Goal: Task Accomplishment & Management: Use online tool/utility

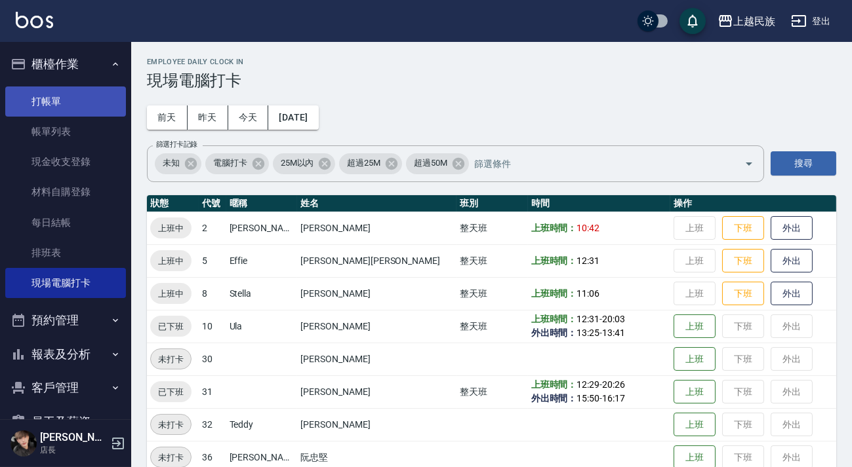
click at [34, 102] on link "打帳單" at bounding box center [65, 102] width 121 height 30
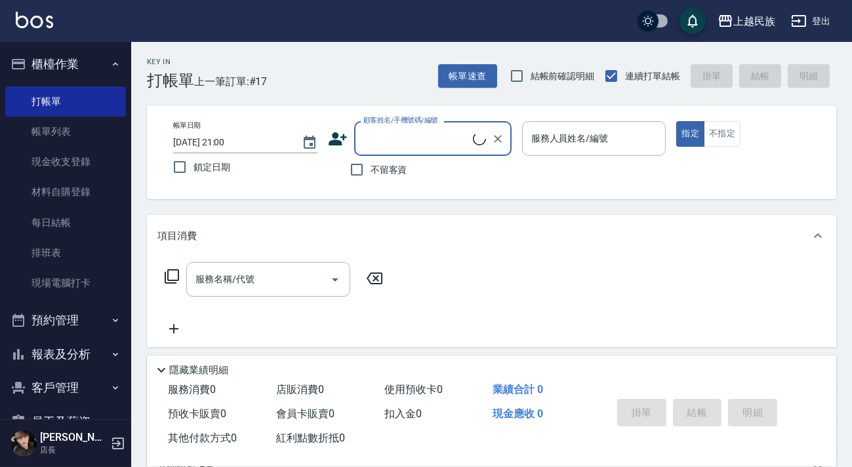
click at [437, 137] on input "顧客姓名/手機號碼/編號" at bounding box center [416, 138] width 113 height 23
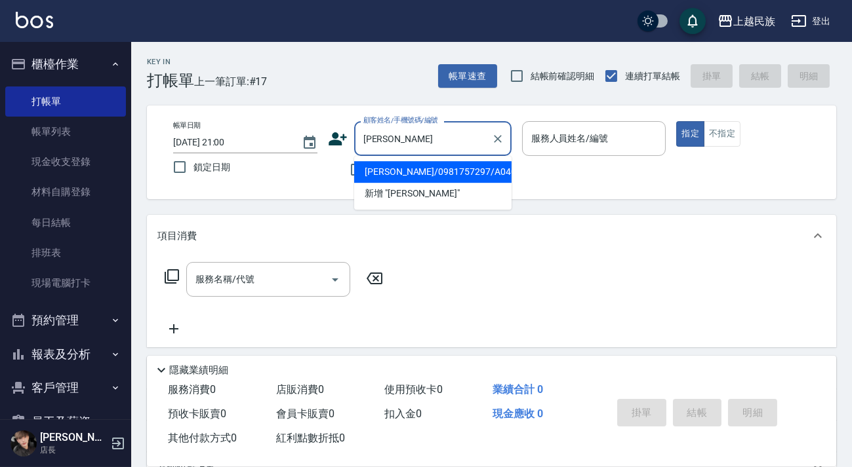
drag, startPoint x: 444, startPoint y: 168, endPoint x: 444, endPoint y: 180, distance: 11.8
click at [444, 168] on li "葉淑慧/0981757297/A040423" at bounding box center [432, 172] width 157 height 22
type input "葉淑慧/0981757297/A040423"
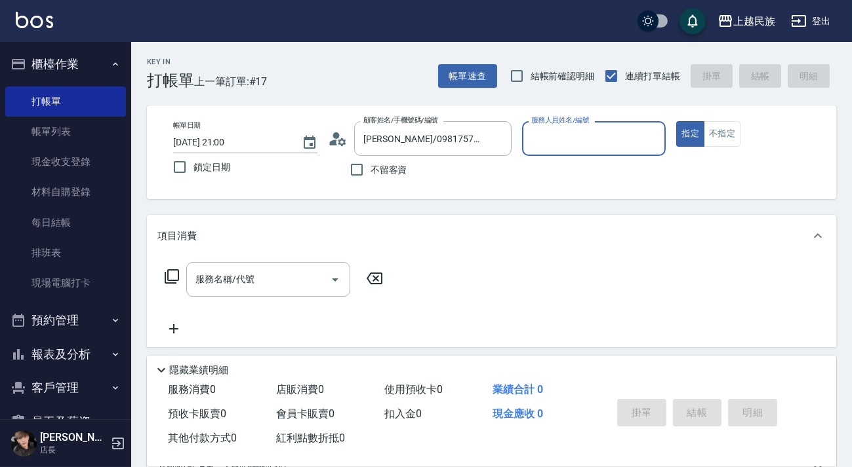
type input "Alan-2"
click at [252, 294] on div "服務名稱/代號" at bounding box center [268, 279] width 164 height 35
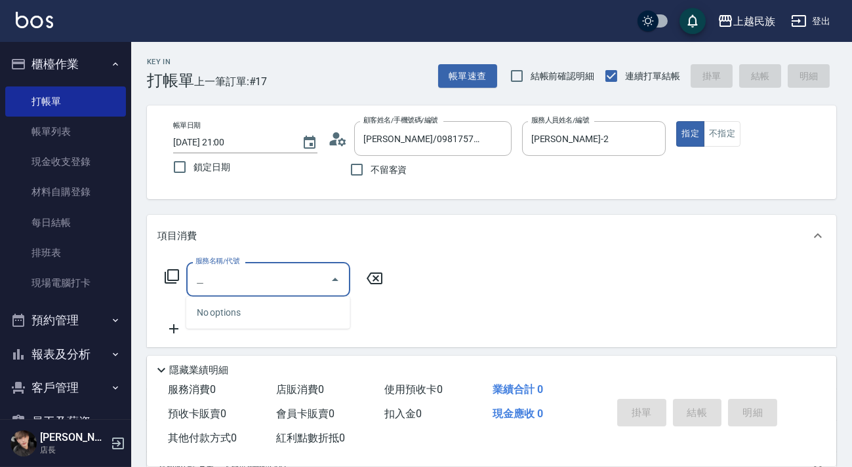
type input "妮"
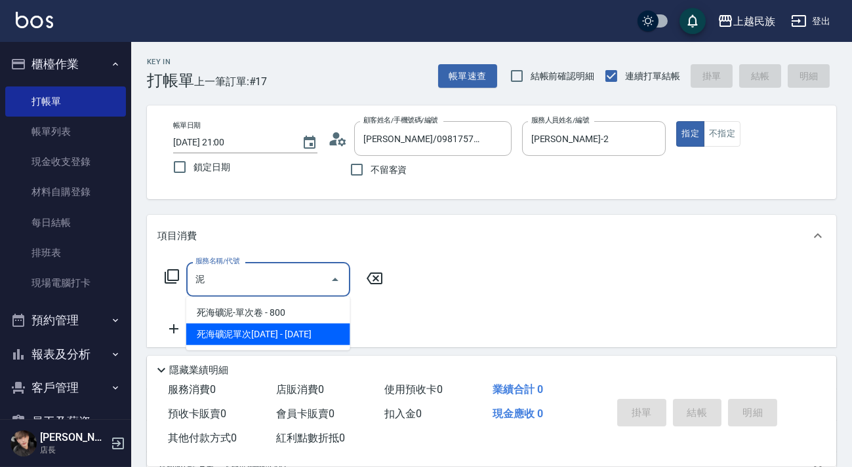
click at [290, 331] on span "死海礦泥單次1500 - 1500" at bounding box center [268, 335] width 164 height 22
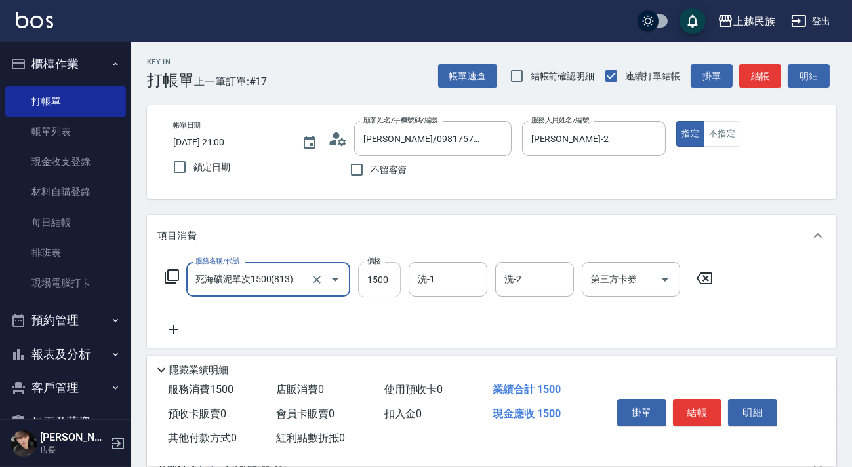
type input "死海礦泥單次1500(813)"
click at [368, 275] on input "1500" at bounding box center [379, 279] width 43 height 35
type input "1275"
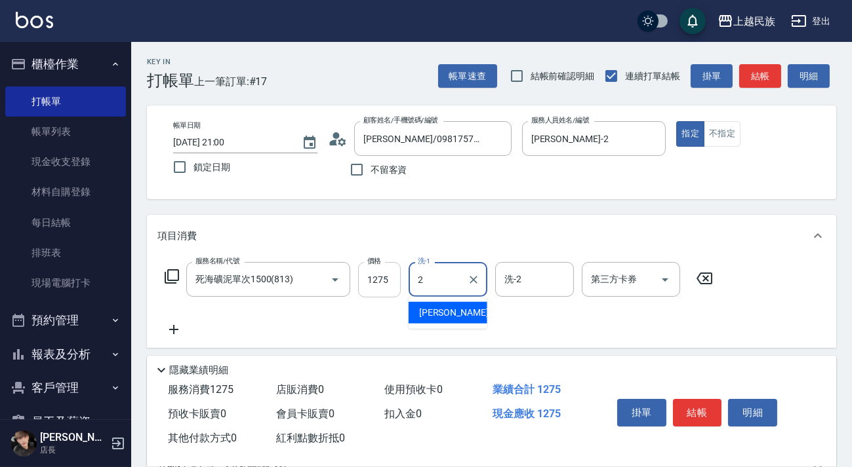
type input "Alan-2"
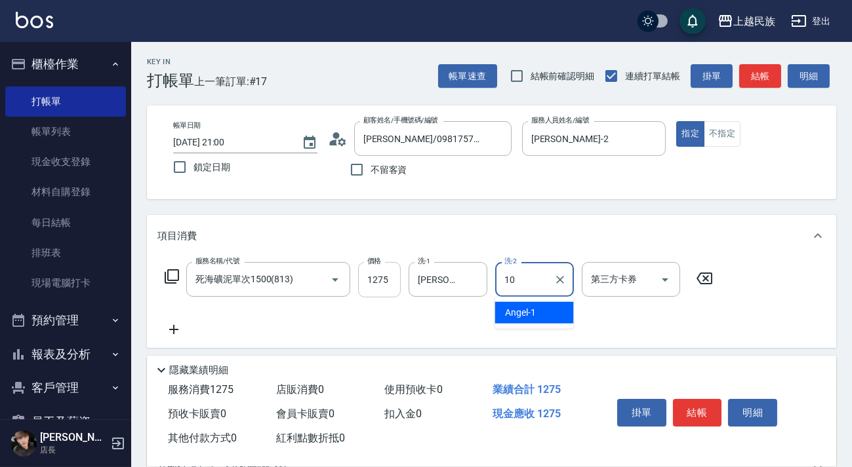
type input "Ula-10"
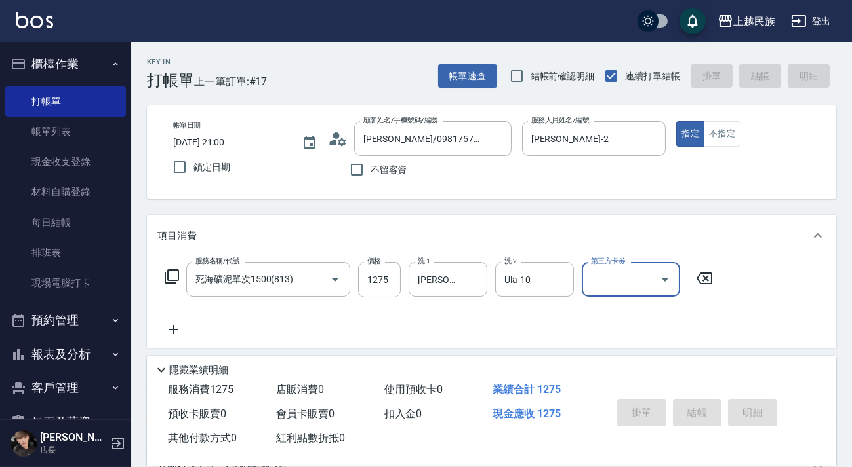
type input "2025/09/21 21:01"
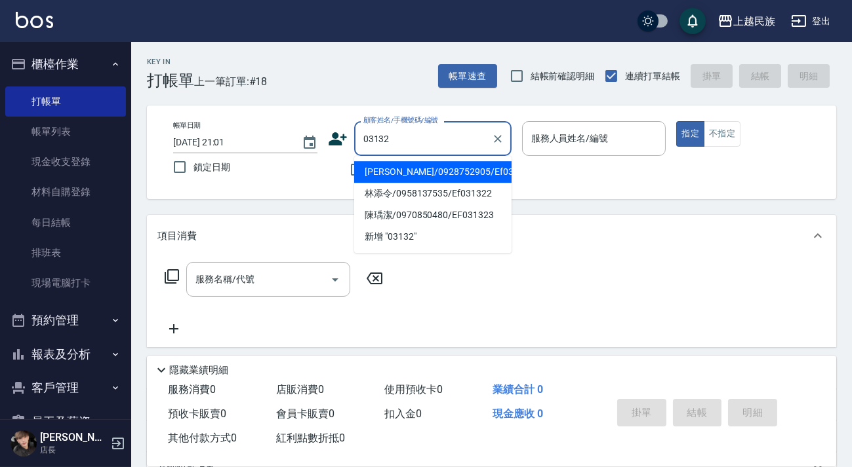
click at [439, 176] on li "賴俐均/0928752905/Ef031321" at bounding box center [432, 172] width 157 height 22
type input "賴俐均/0928752905/Ef031321"
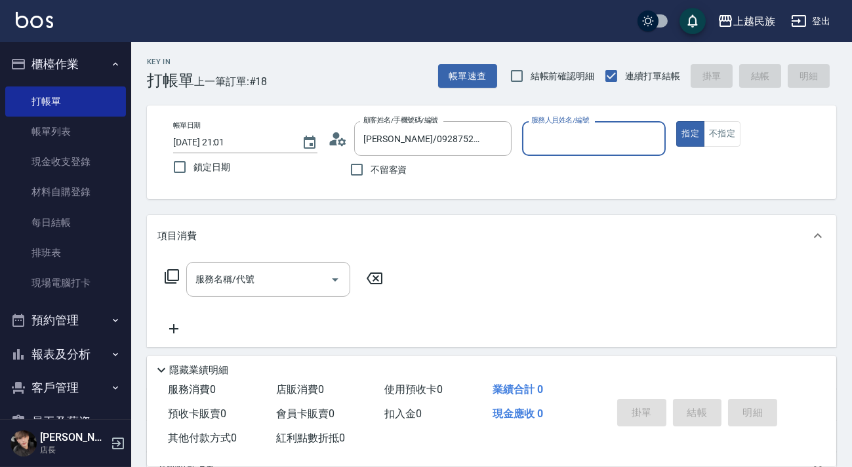
type input "Effie-5"
click at [676, 121] on button "指定" at bounding box center [690, 134] width 28 height 26
type button "true"
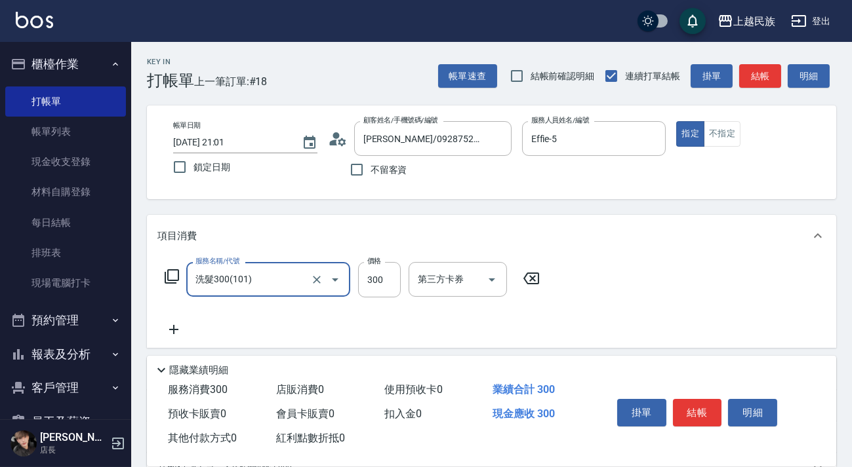
type input "洗髮300(101)"
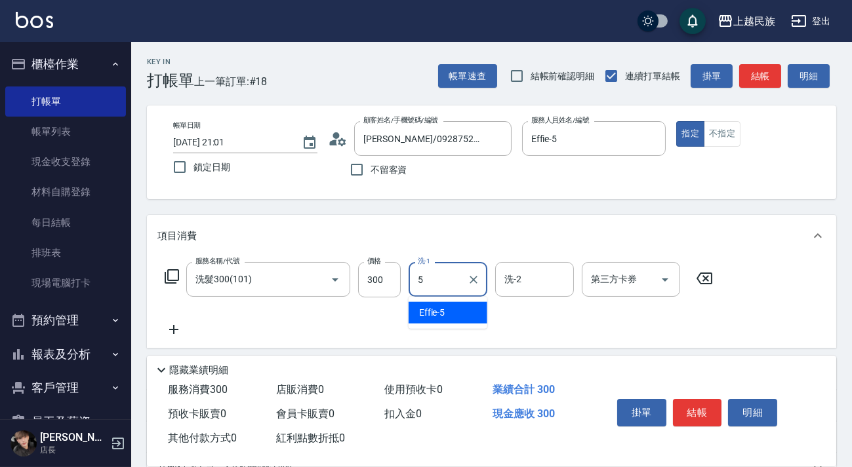
type input "Effie-5"
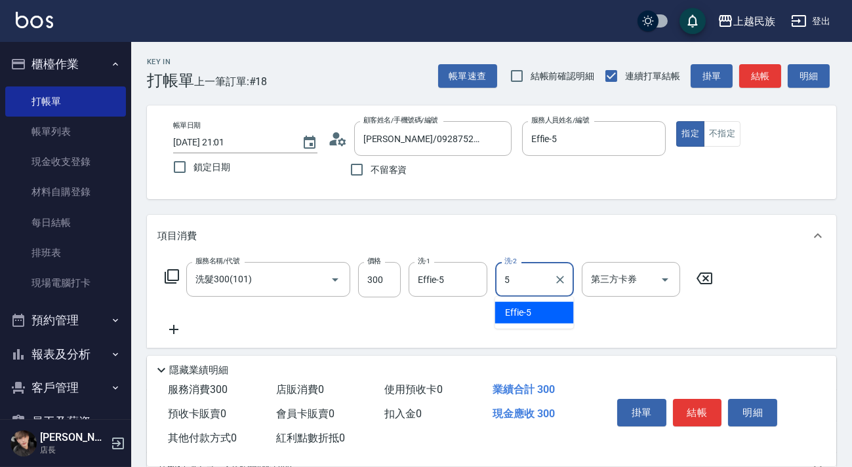
type input "Effie-5"
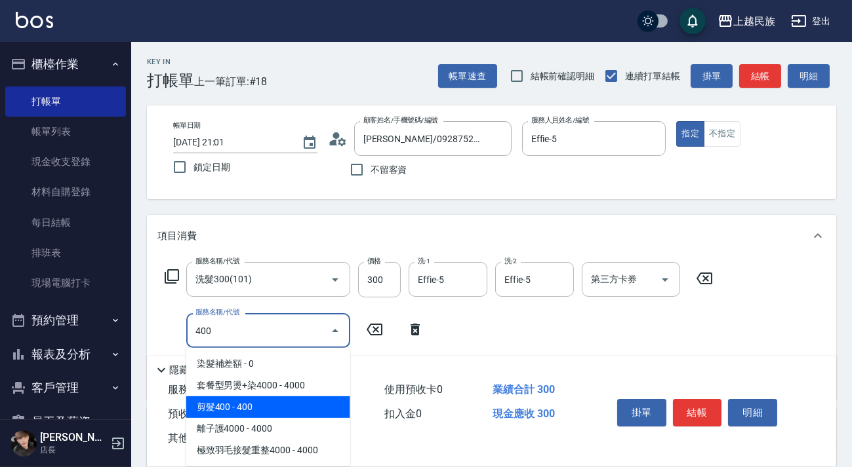
drag, startPoint x: 277, startPoint y: 403, endPoint x: 408, endPoint y: 375, distance: 134.0
click at [278, 403] on span "剪髮400 - 400" at bounding box center [268, 408] width 164 height 22
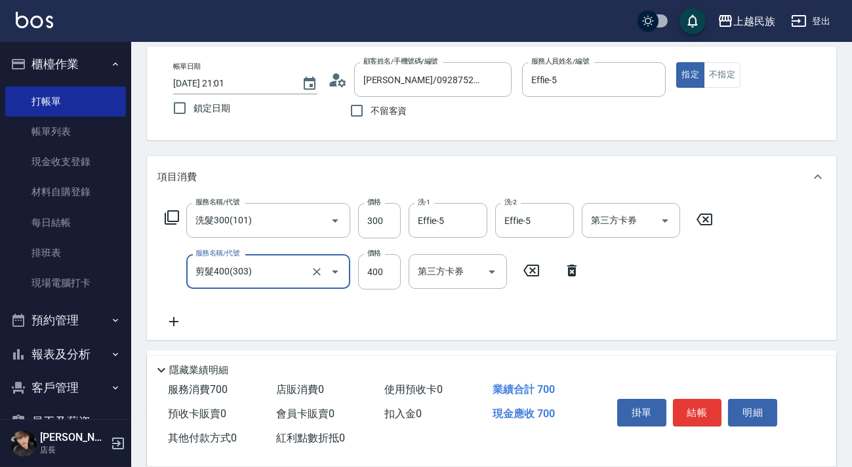
scroll to position [223, 0]
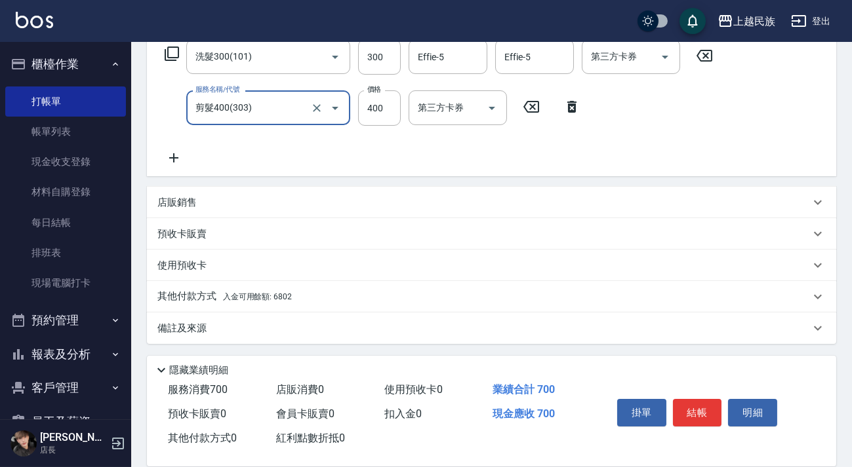
type input "剪髮400(303)"
click at [327, 300] on div "其他付款方式 入金可用餘額: 6802" at bounding box center [483, 297] width 652 height 14
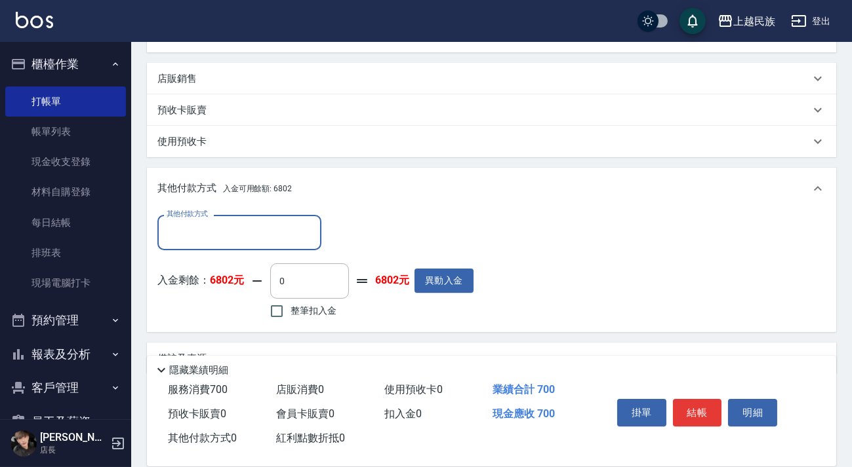
scroll to position [0, 0]
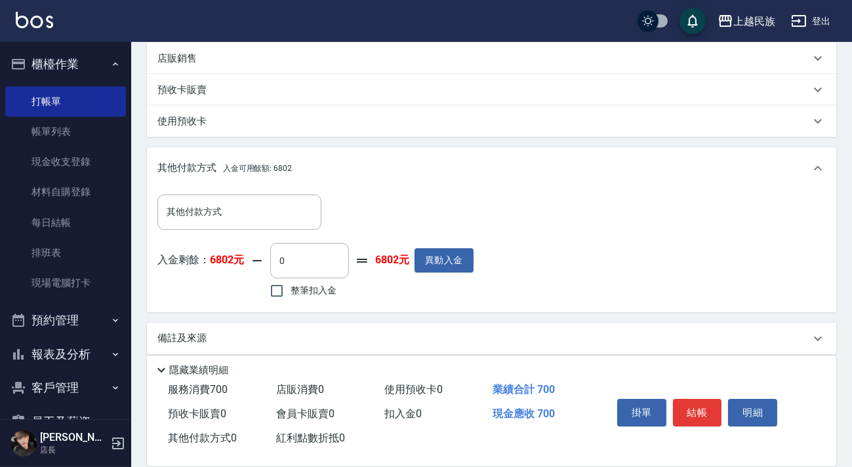
drag, startPoint x: 319, startPoint y: 287, endPoint x: 504, endPoint y: 287, distance: 184.9
click at [319, 287] on span "整筆扣入金" at bounding box center [313, 291] width 46 height 14
click at [290, 287] on input "整筆扣入金" at bounding box center [277, 291] width 28 height 28
checkbox input "true"
type input "700"
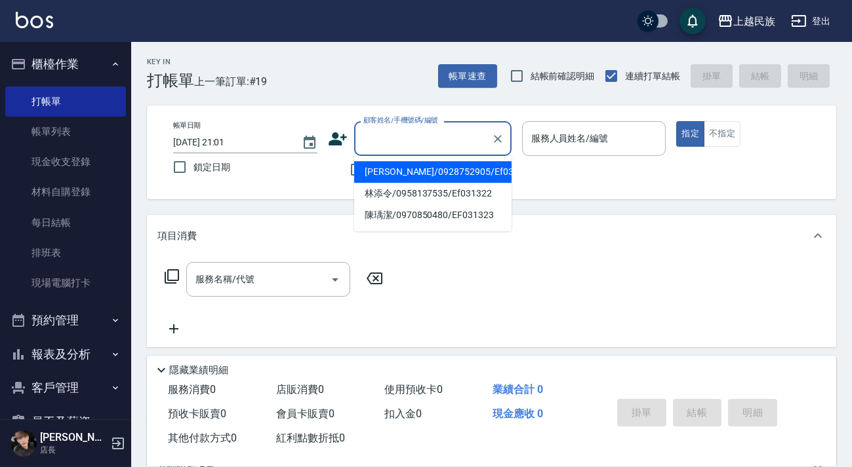
click at [420, 141] on input "顧客姓名/手機號碼/編號" at bounding box center [423, 138] width 126 height 23
click at [557, 166] on p at bounding box center [594, 163] width 144 height 14
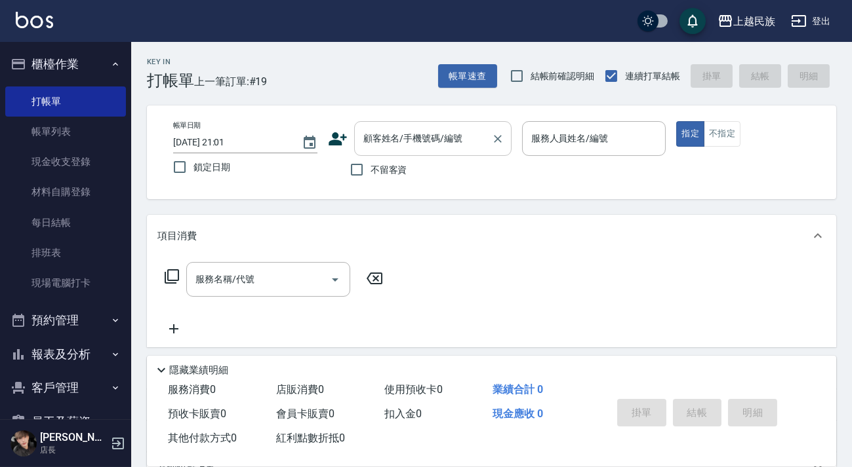
click at [485, 140] on div "顧客姓名/手機號碼/編號" at bounding box center [432, 138] width 157 height 35
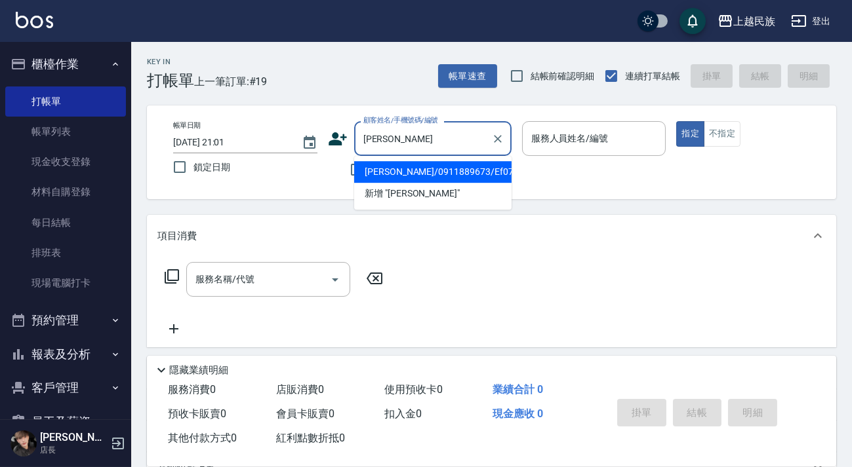
click at [446, 169] on li "林俊宏/0911889673/Ef072011" at bounding box center [432, 172] width 157 height 22
type input "林俊宏/0911889673/Ef072011"
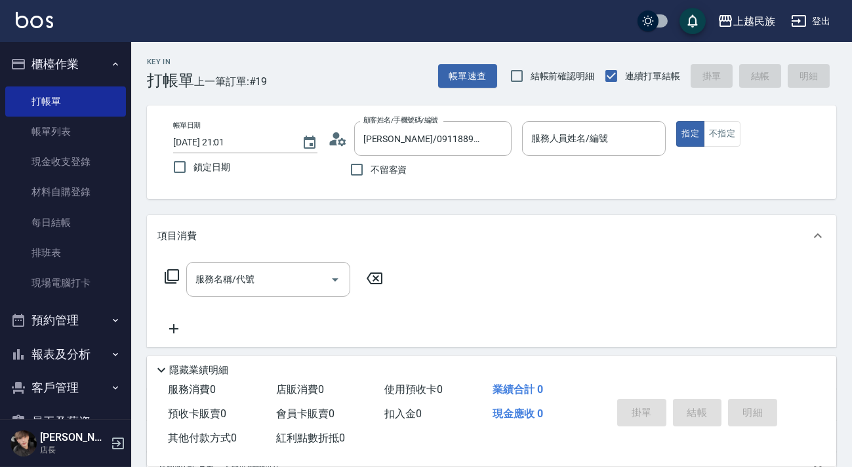
click at [329, 139] on icon at bounding box center [338, 139] width 20 height 20
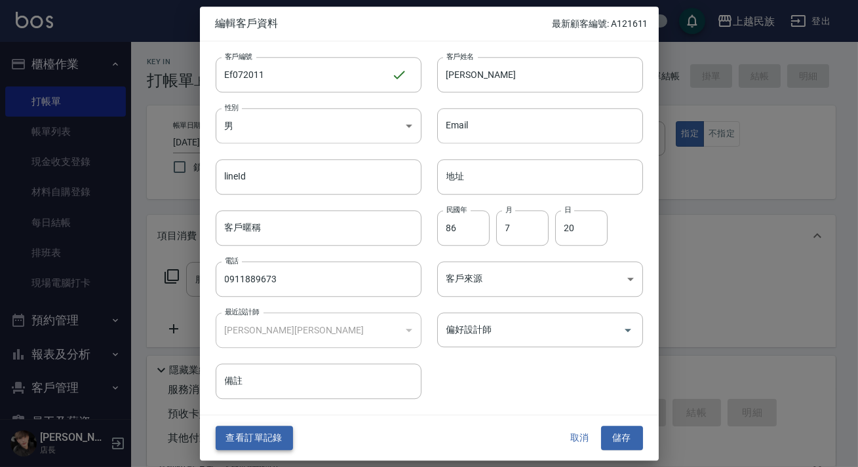
click at [269, 429] on button "查看訂單記錄" at bounding box center [254, 439] width 77 height 24
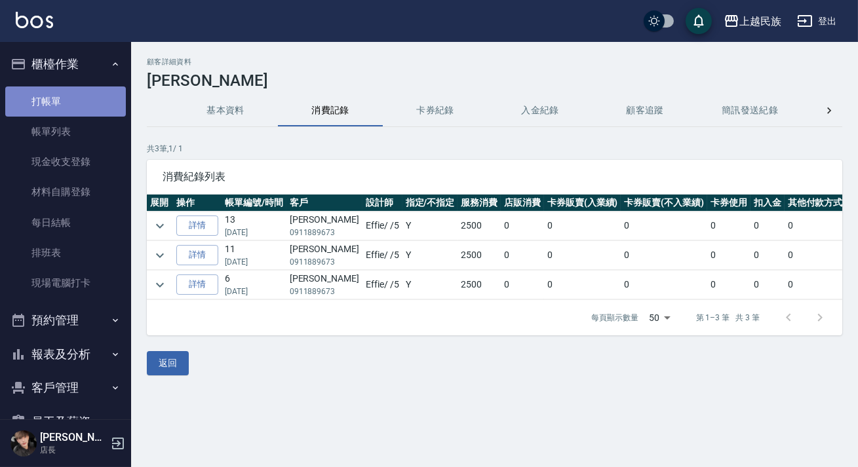
drag, startPoint x: 74, startPoint y: 103, endPoint x: 89, endPoint y: 99, distance: 15.0
click at [74, 102] on link "打帳單" at bounding box center [65, 102] width 121 height 30
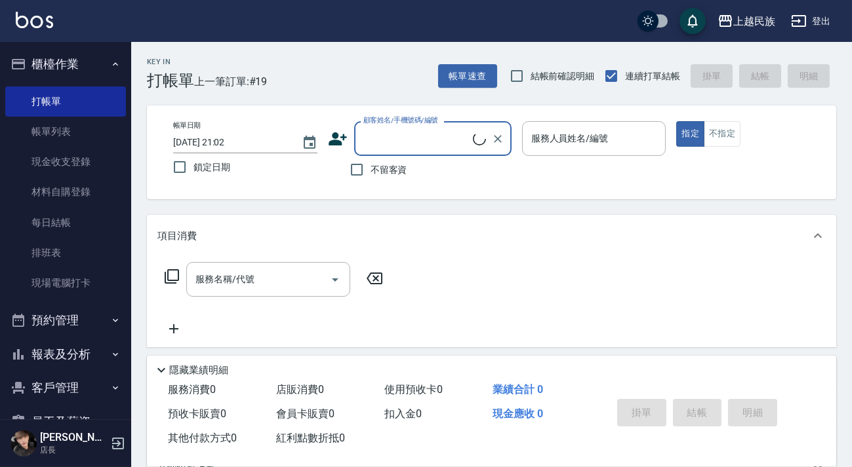
click at [422, 142] on input "顧客姓名/手機號碼/編號" at bounding box center [416, 138] width 113 height 23
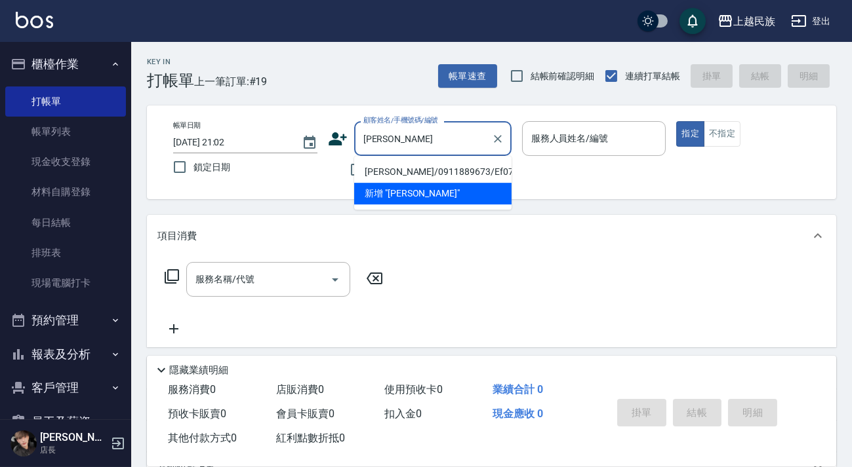
click at [435, 178] on li "林俊宏/0911889673/Ef072011" at bounding box center [432, 172] width 157 height 22
type input "林俊宏/0911889673/Ef072011"
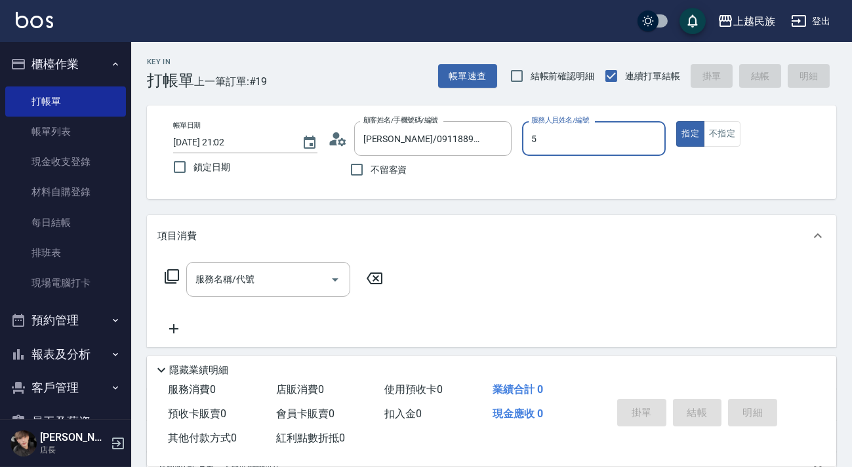
type input "Effie-5"
type button "true"
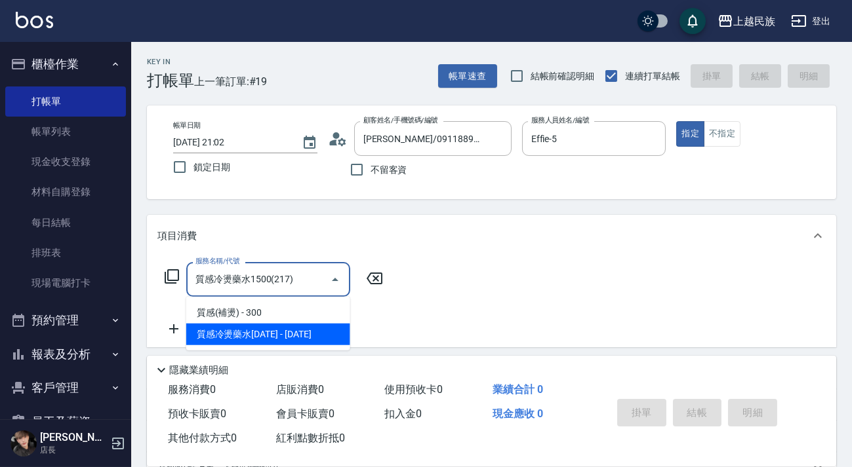
type input "質感冷燙藥水1500(217)"
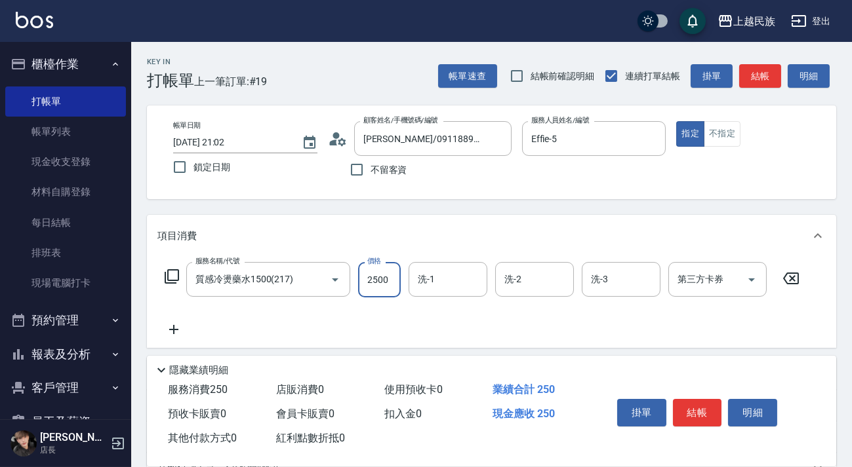
type input "2500"
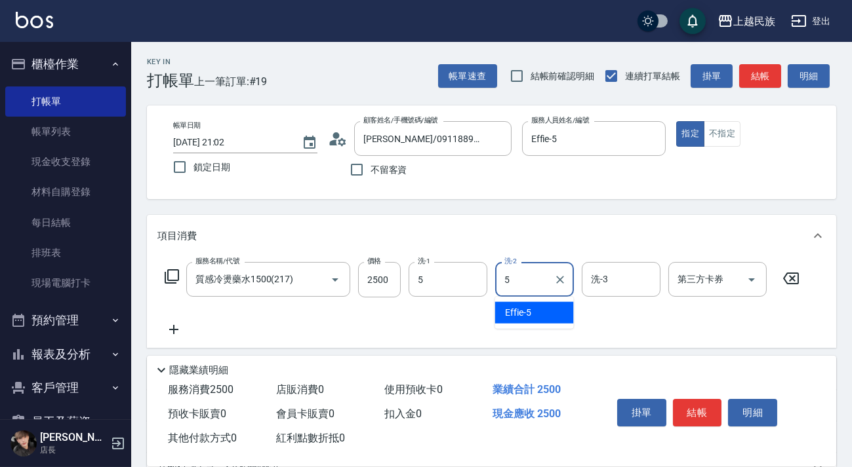
type input "Effie-5"
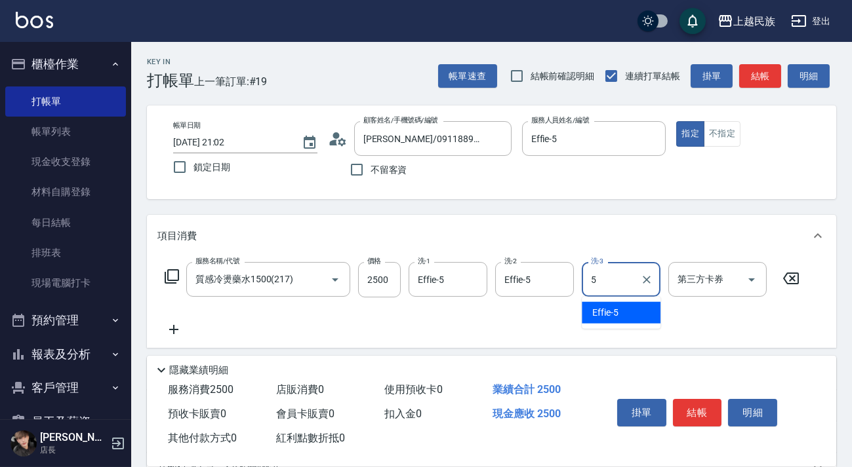
type input "Effie-5"
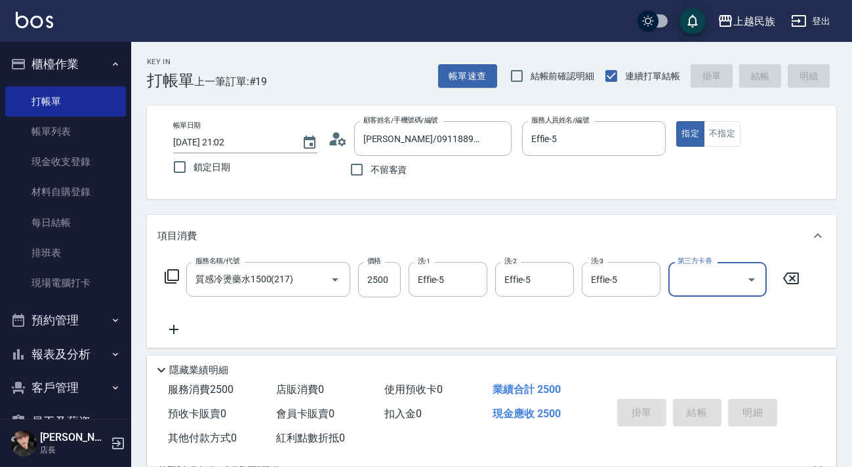
type input "2025/09/21 21:03"
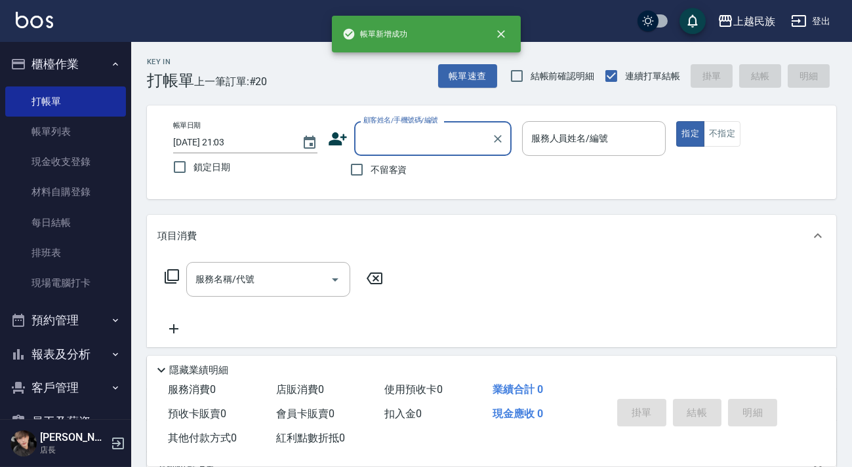
scroll to position [59, 0]
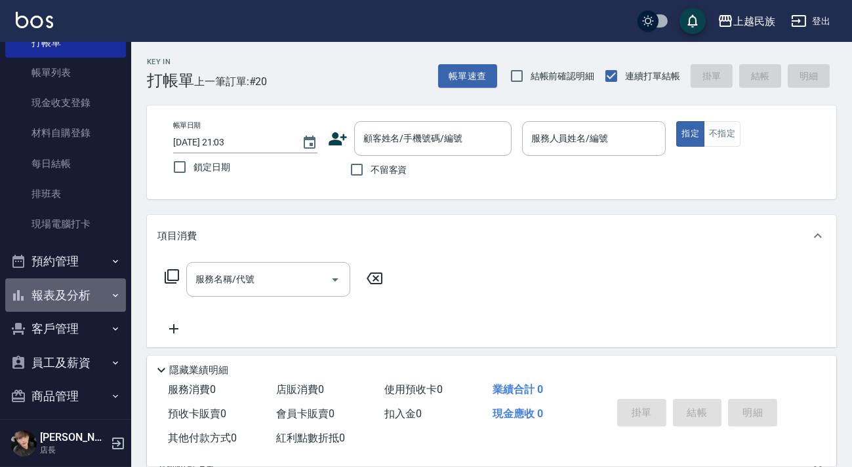
click at [85, 294] on button "報表及分析" at bounding box center [65, 296] width 121 height 34
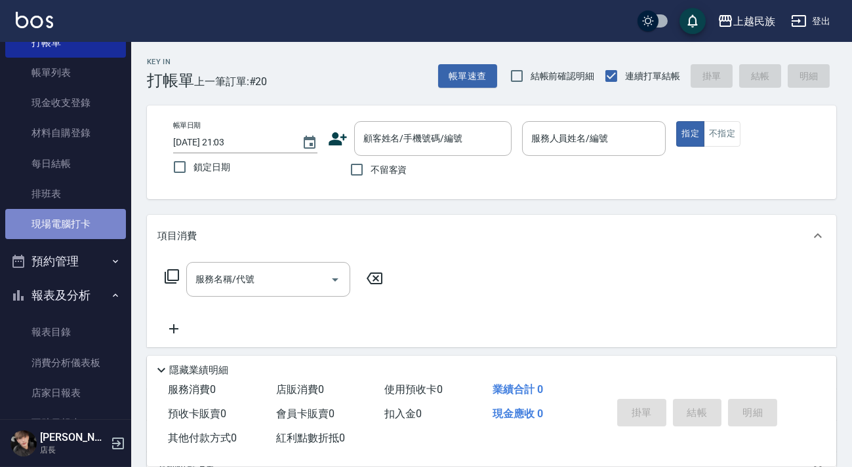
click at [68, 235] on link "現場電腦打卡" at bounding box center [65, 224] width 121 height 30
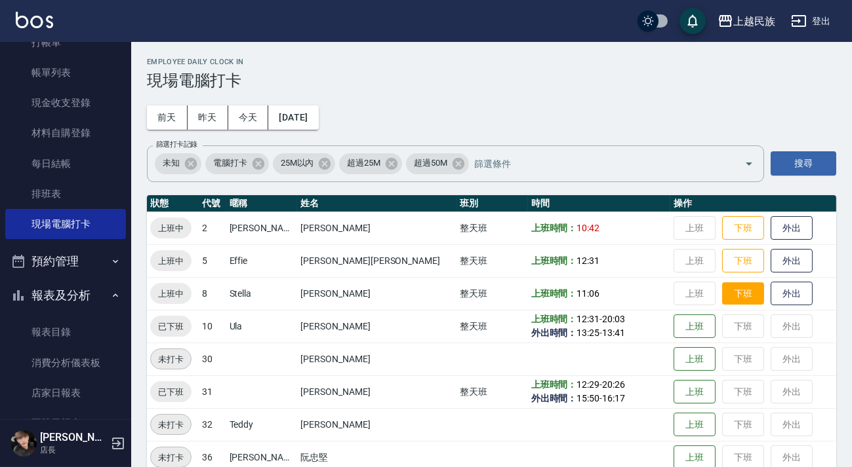
click at [722, 287] on button "下班" at bounding box center [743, 294] width 42 height 23
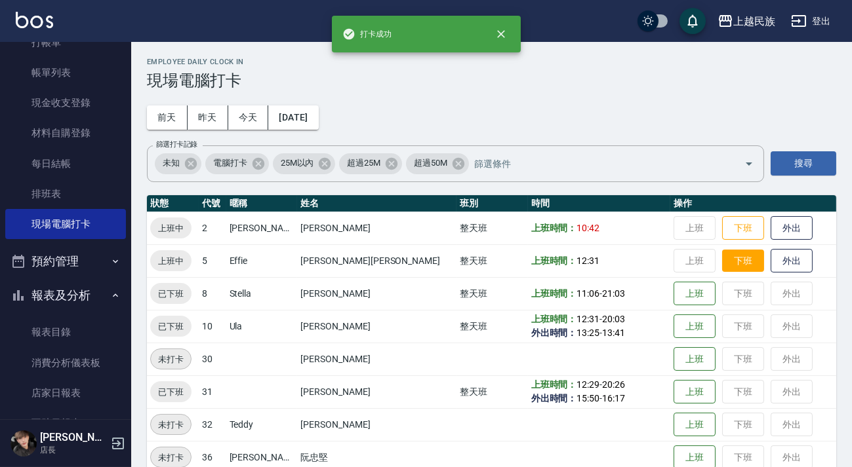
click at [722, 261] on button "下班" at bounding box center [743, 261] width 42 height 23
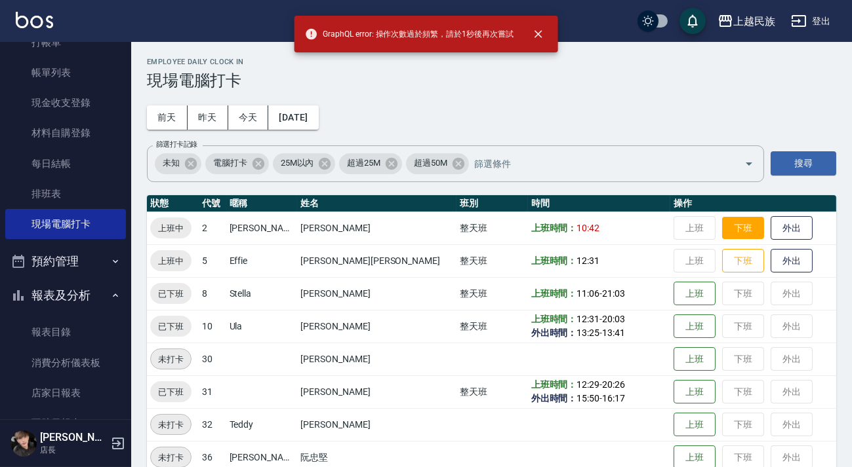
click at [722, 236] on button "下班" at bounding box center [743, 228] width 42 height 23
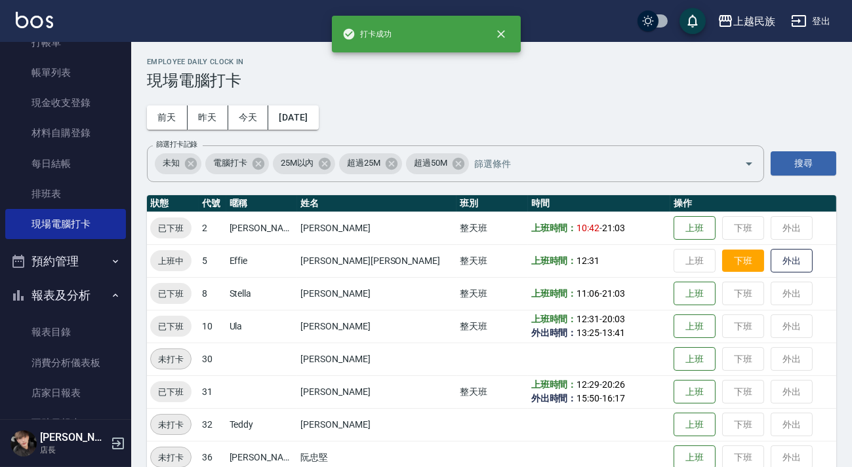
click at [722, 261] on button "下班" at bounding box center [743, 261] width 42 height 23
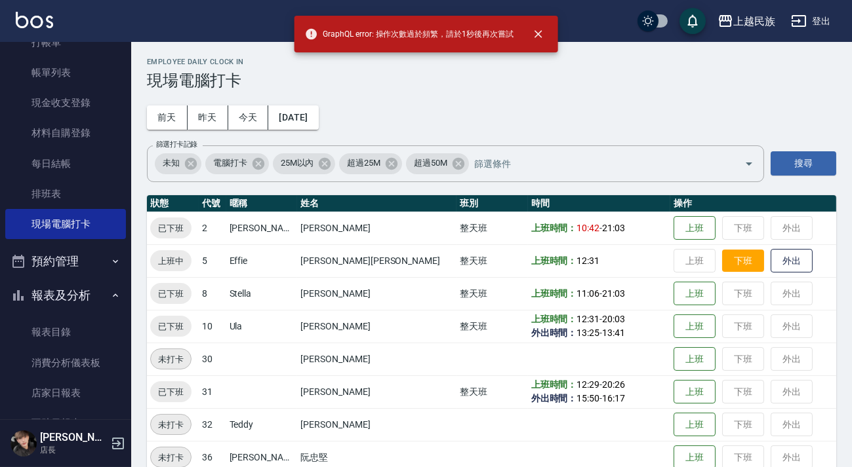
click at [722, 252] on button "下班" at bounding box center [743, 261] width 42 height 23
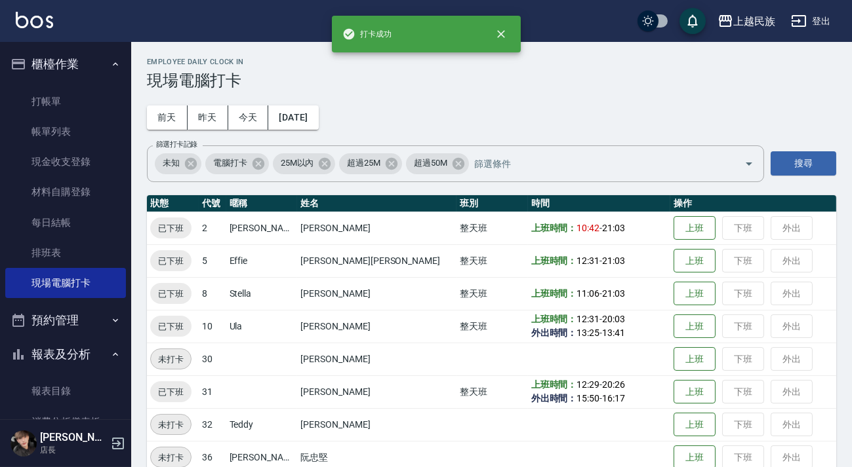
click at [83, 67] on button "櫃檯作業" at bounding box center [65, 64] width 121 height 34
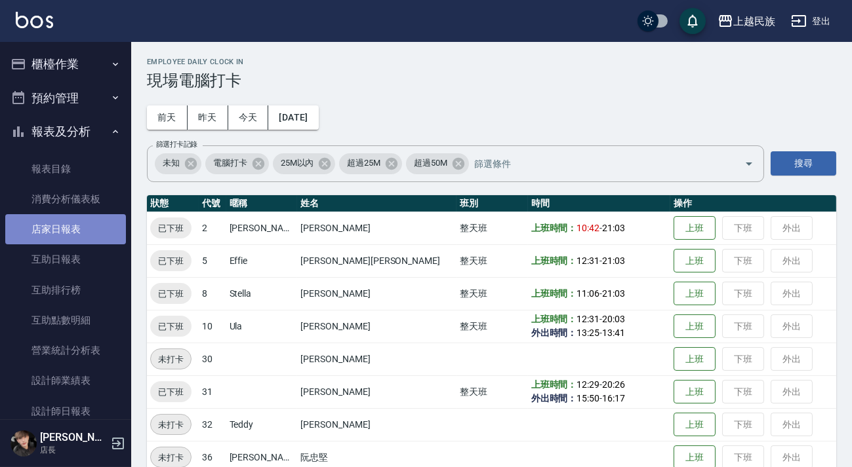
click at [92, 220] on link "店家日報表" at bounding box center [65, 229] width 121 height 30
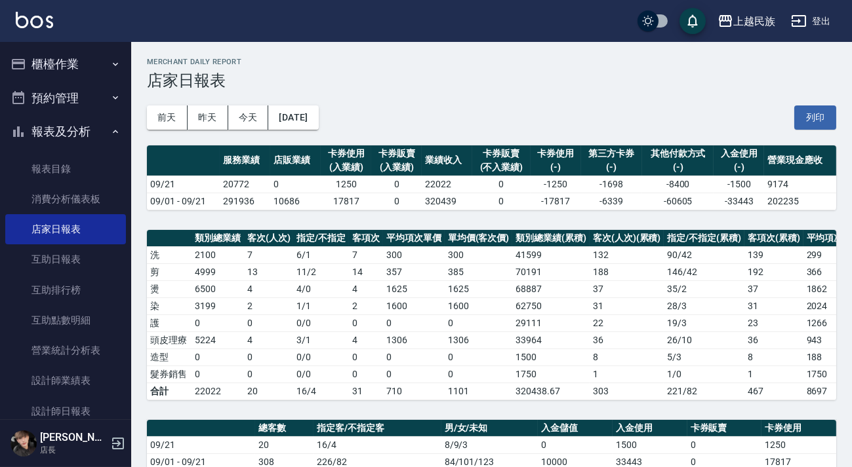
click at [54, 48] on button "櫃檯作業" at bounding box center [65, 64] width 121 height 34
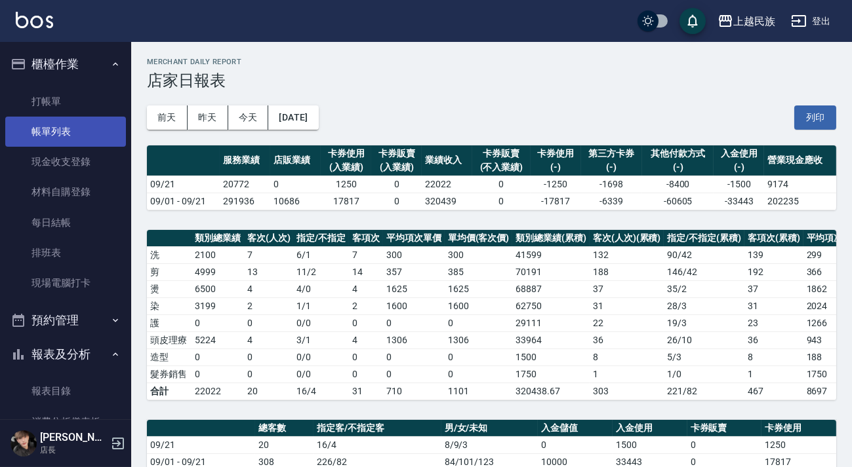
click at [61, 125] on link "帳單列表" at bounding box center [65, 132] width 121 height 30
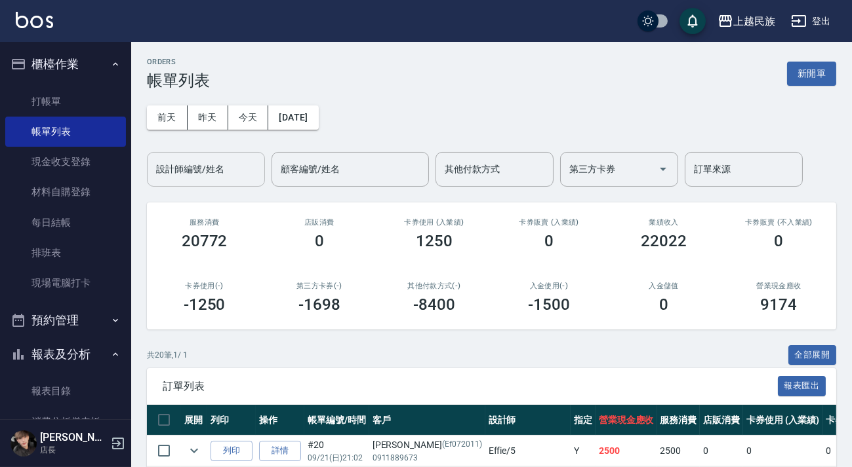
scroll to position [59, 0]
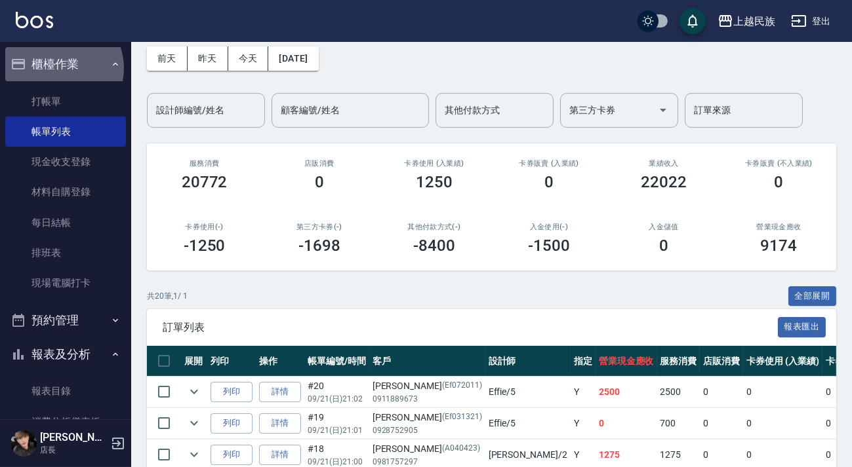
click at [59, 68] on button "櫃檯作業" at bounding box center [65, 64] width 121 height 34
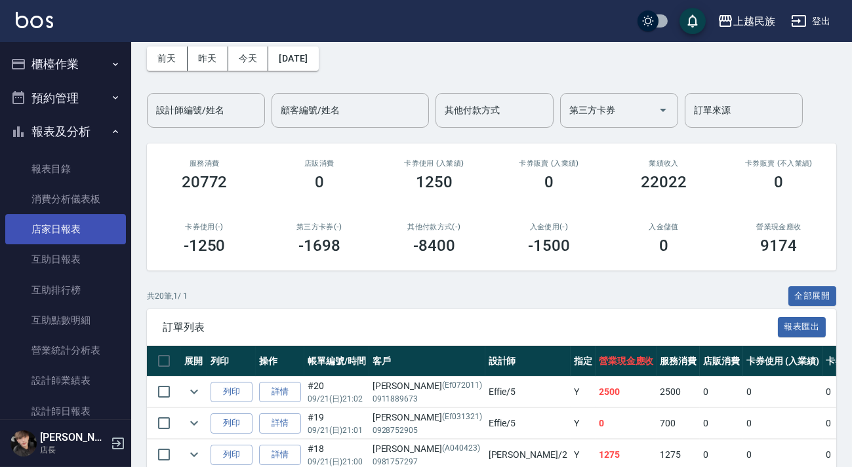
click at [89, 231] on link "店家日報表" at bounding box center [65, 229] width 121 height 30
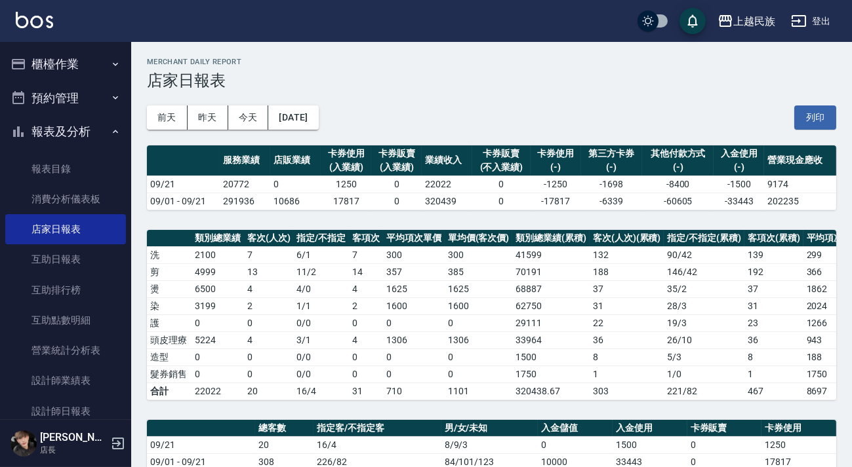
click at [43, 33] on div "上越民族 登出" at bounding box center [426, 21] width 852 height 42
click at [40, 31] on div "上越民族 登出" at bounding box center [426, 21] width 852 height 42
click at [40, 29] on link at bounding box center [34, 21] width 37 height 19
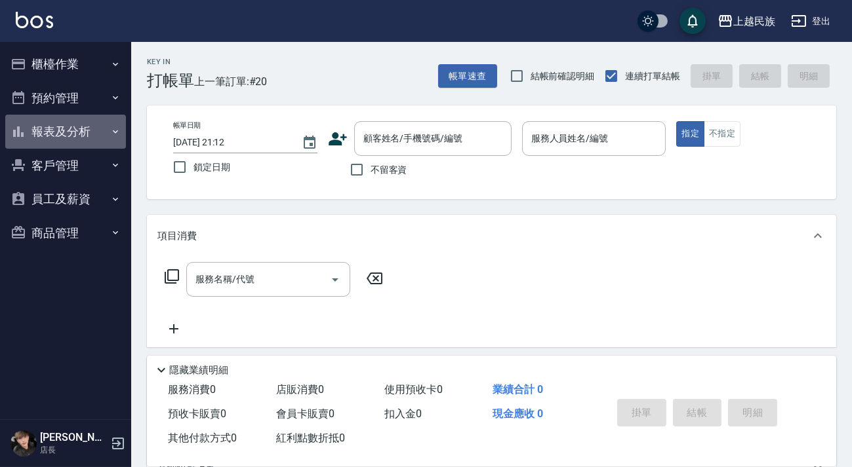
click at [73, 120] on button "報表及分析" at bounding box center [65, 132] width 121 height 34
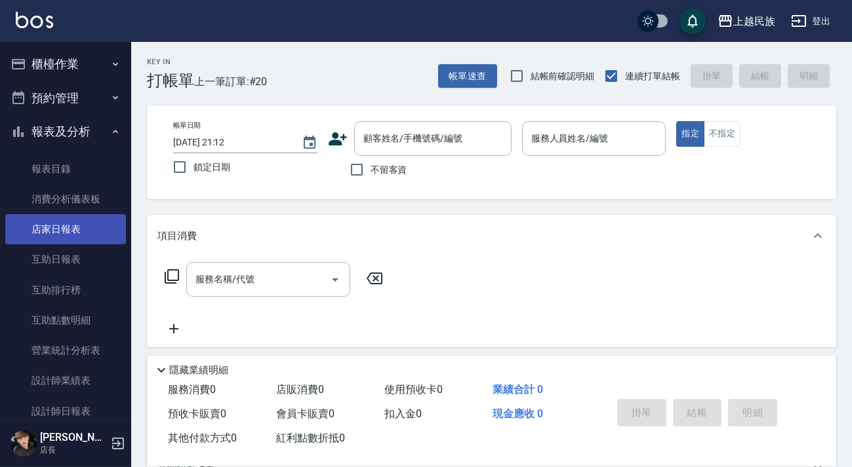
click at [64, 229] on link "店家日報表" at bounding box center [65, 229] width 121 height 30
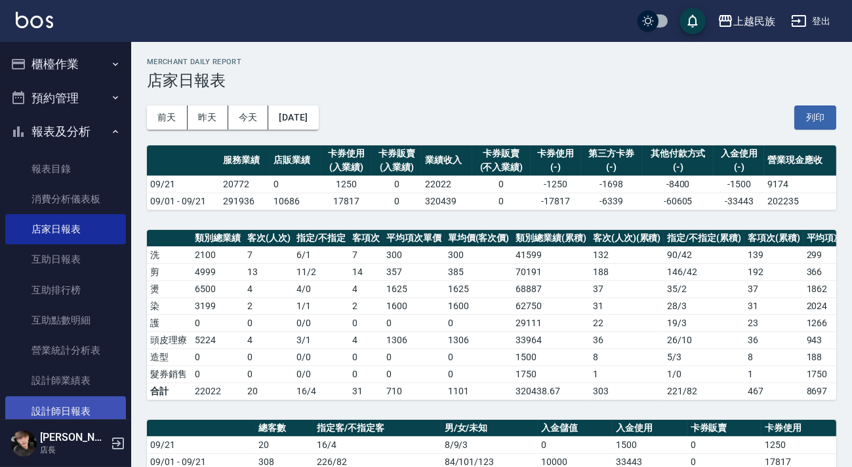
click at [88, 403] on link "設計師日報表" at bounding box center [65, 412] width 121 height 30
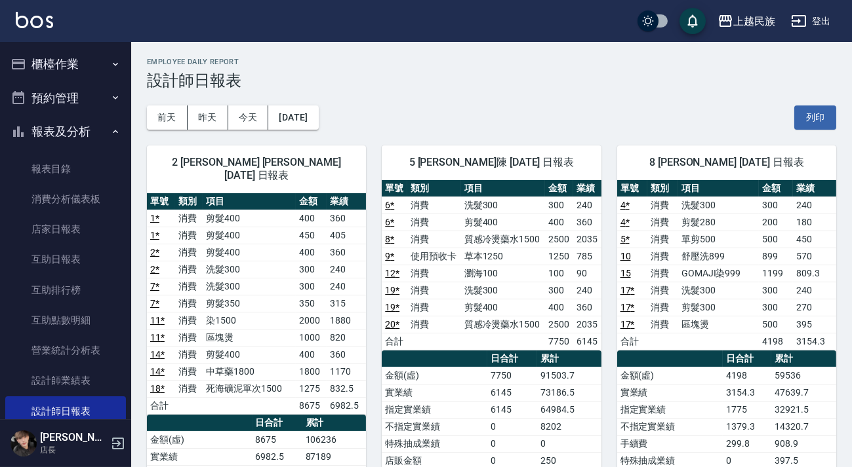
click at [472, 108] on div "前天 昨天 今天 2025/09/21 列印" at bounding box center [491, 118] width 689 height 56
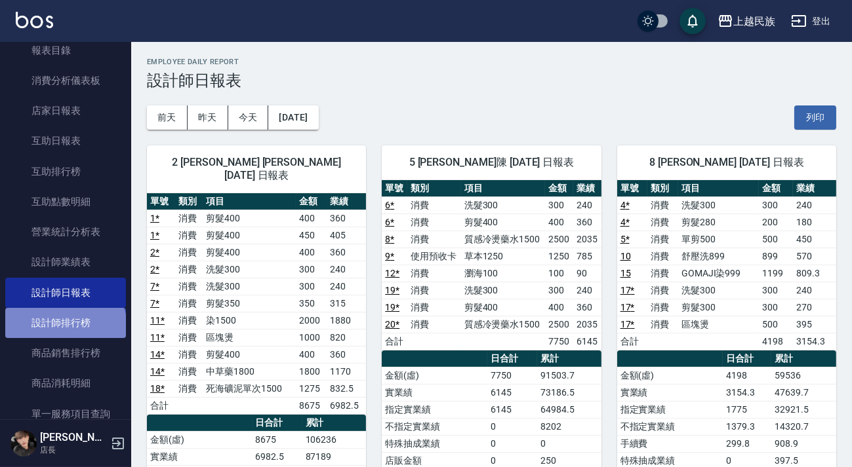
click at [64, 327] on link "設計師排行榜" at bounding box center [65, 323] width 121 height 30
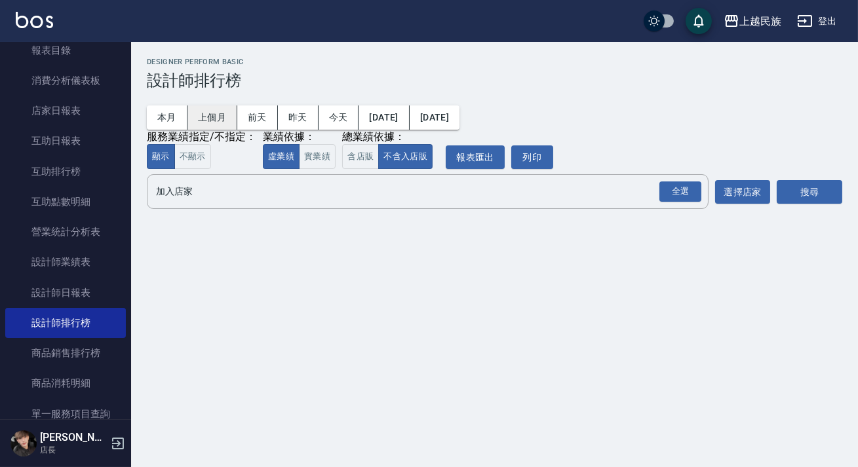
click at [168, 115] on button "本月" at bounding box center [167, 118] width 41 height 24
click at [371, 151] on button "含店販" at bounding box center [360, 157] width 37 height 26
click at [706, 192] on div "全選 加入店家" at bounding box center [428, 191] width 562 height 35
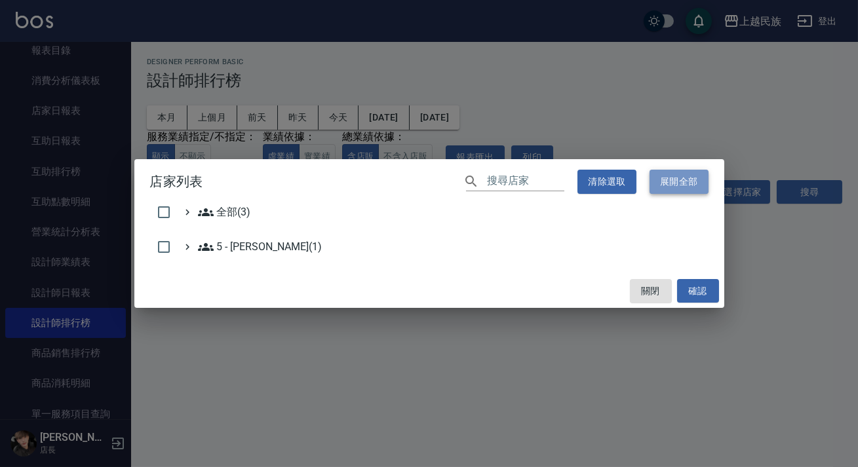
click at [684, 190] on button "展開全部" at bounding box center [679, 182] width 59 height 24
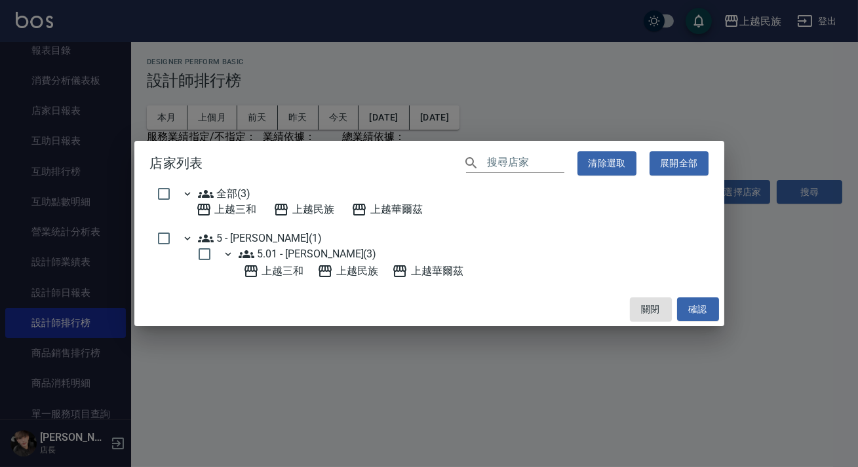
drag, startPoint x: 650, startPoint y: 307, endPoint x: 656, endPoint y: 271, distance: 36.7
click at [649, 306] on button "關閉" at bounding box center [651, 310] width 42 height 24
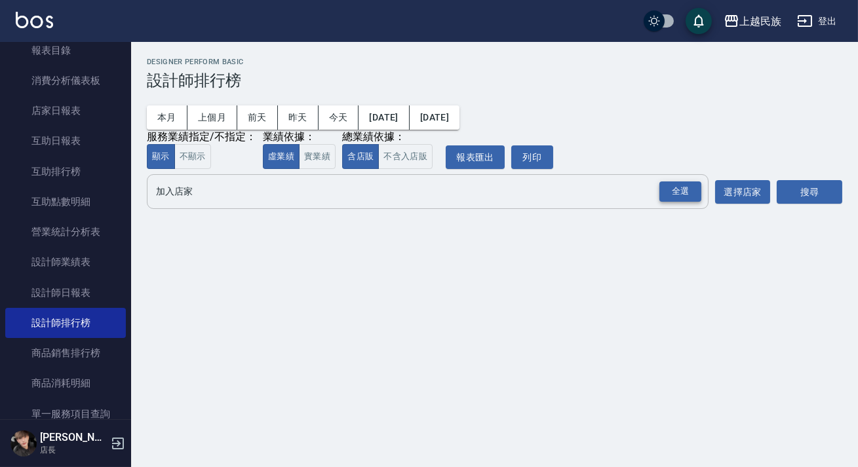
click at [678, 191] on div "全選" at bounding box center [681, 192] width 42 height 20
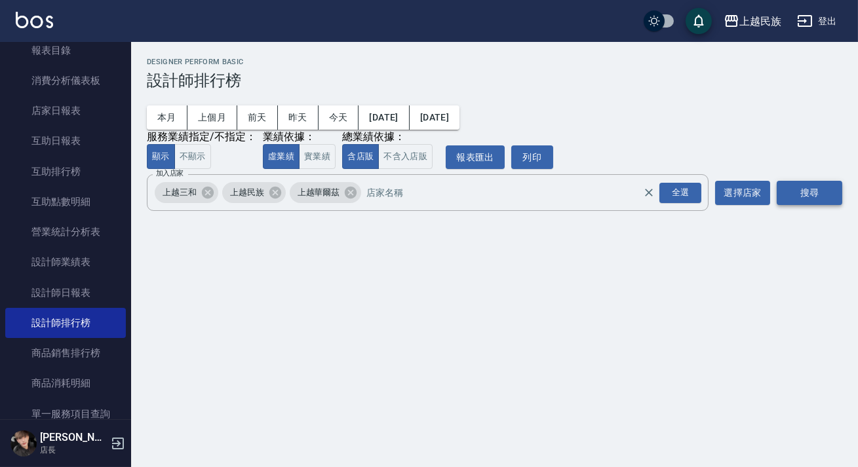
click at [783, 191] on button "搜尋" at bounding box center [810, 193] width 66 height 24
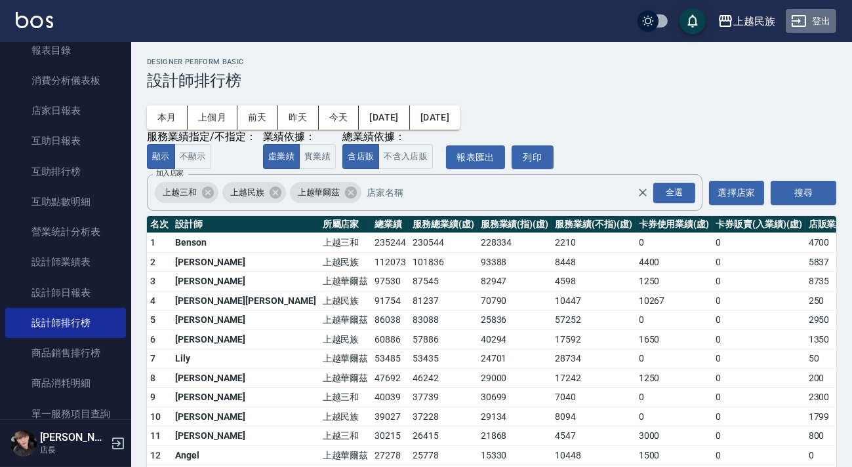
click at [803, 29] on button "登出" at bounding box center [810, 21] width 50 height 24
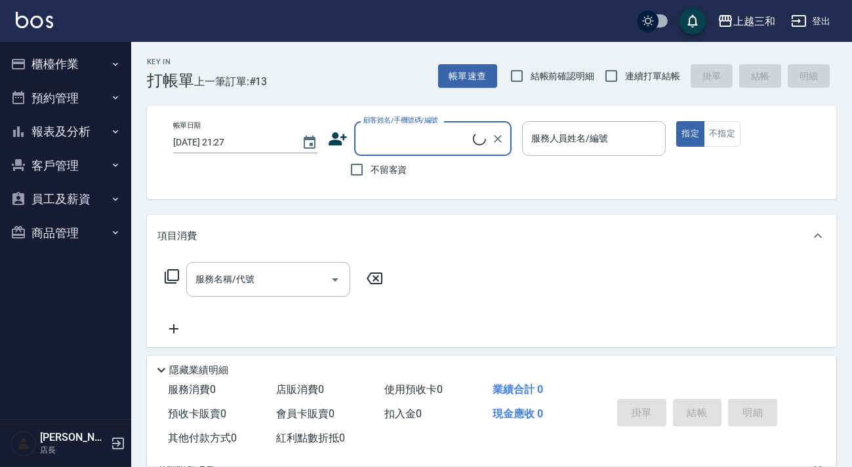
click at [84, 125] on button "報表及分析" at bounding box center [65, 132] width 121 height 34
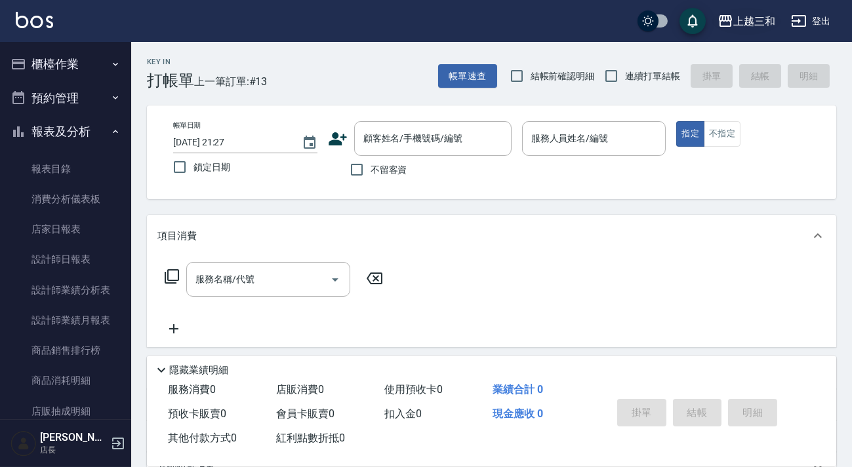
click at [778, 24] on button "上越三和" at bounding box center [746, 21] width 68 height 27
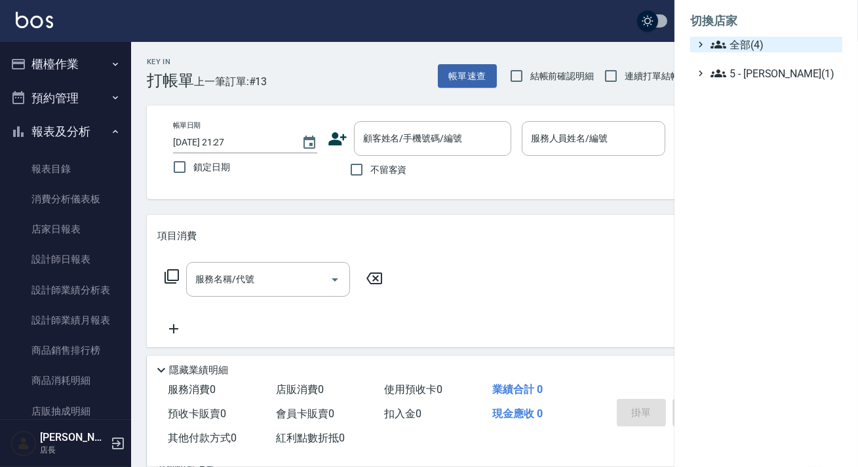
click at [757, 37] on span "全部(4)" at bounding box center [774, 45] width 127 height 16
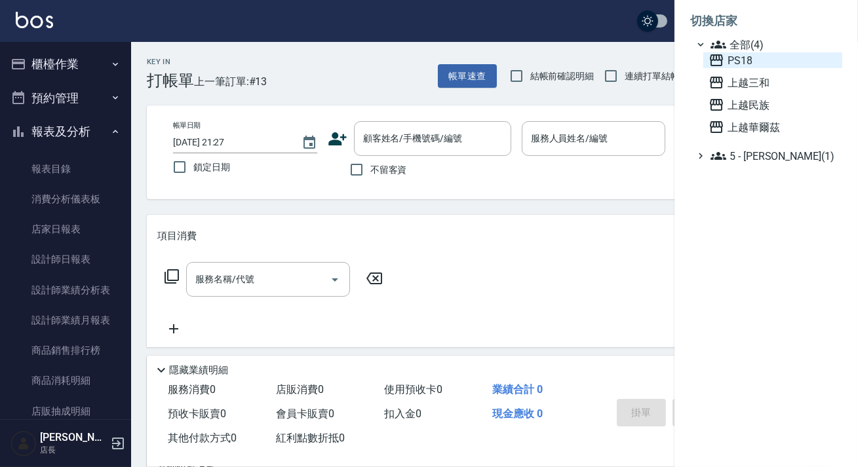
click at [744, 62] on span "PS18" at bounding box center [773, 60] width 129 height 16
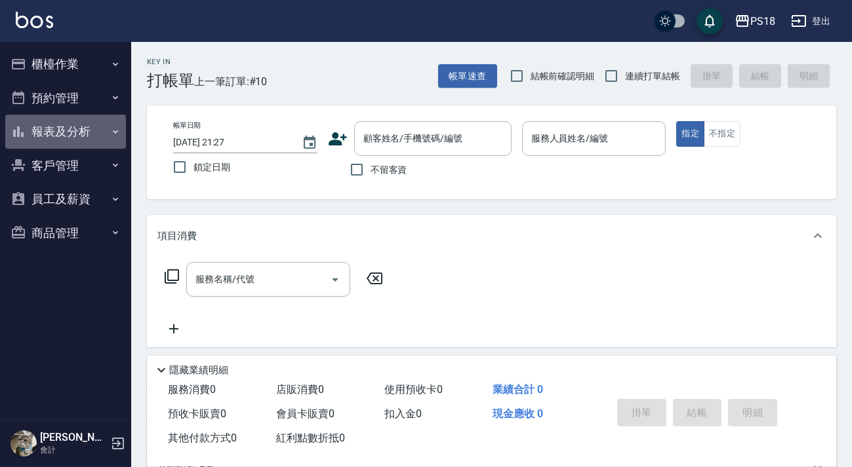
click at [95, 136] on button "報表及分析" at bounding box center [65, 132] width 121 height 34
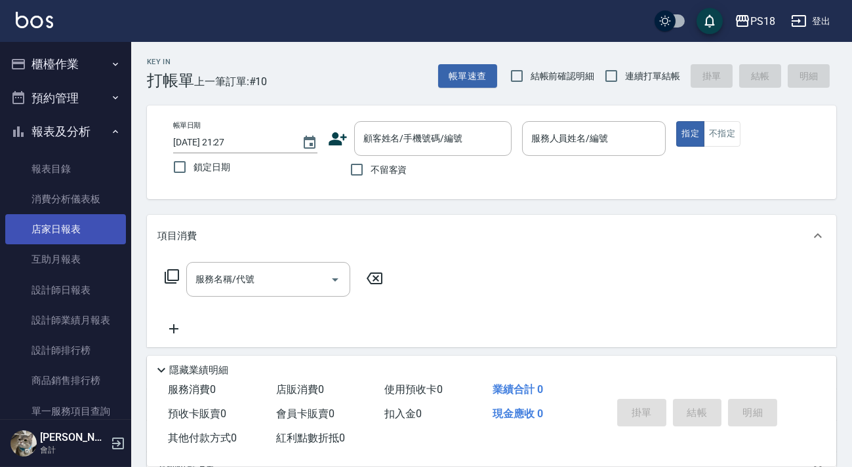
click at [75, 226] on link "店家日報表" at bounding box center [65, 229] width 121 height 30
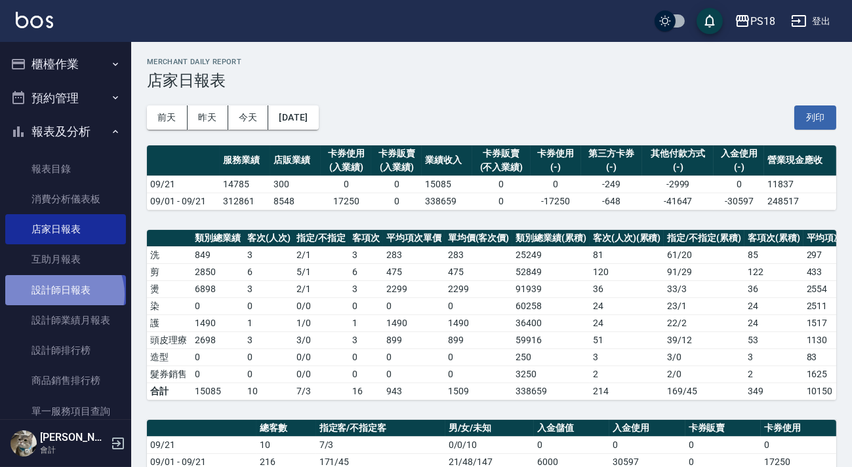
click at [63, 294] on link "設計師日報表" at bounding box center [65, 290] width 121 height 30
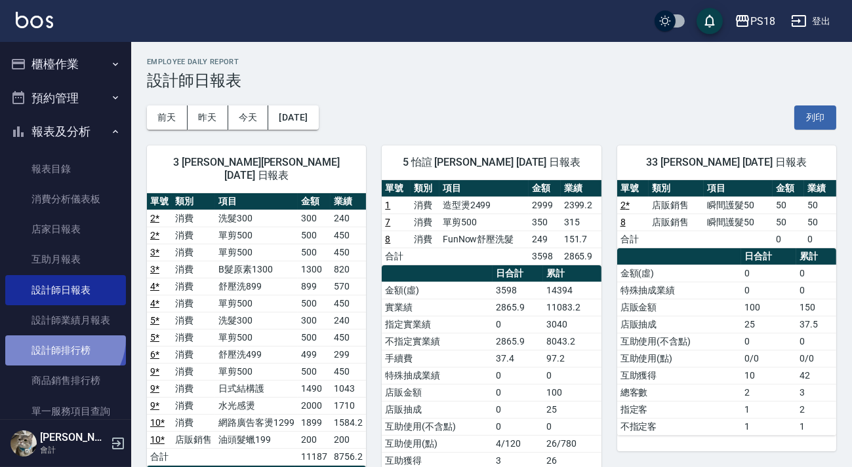
click at [61, 339] on link "設計師排行榜" at bounding box center [65, 351] width 121 height 30
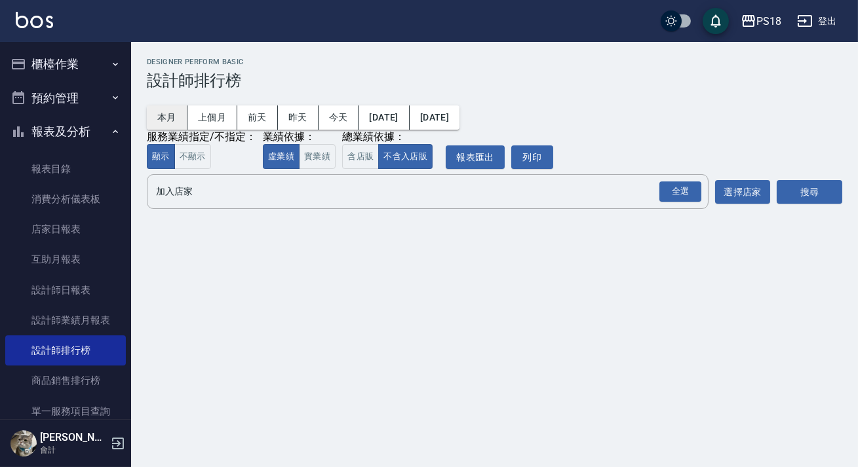
click at [165, 109] on button "本月" at bounding box center [167, 118] width 41 height 24
click at [354, 152] on button "含店販" at bounding box center [360, 157] width 37 height 26
click at [691, 189] on div "全選" at bounding box center [681, 192] width 42 height 20
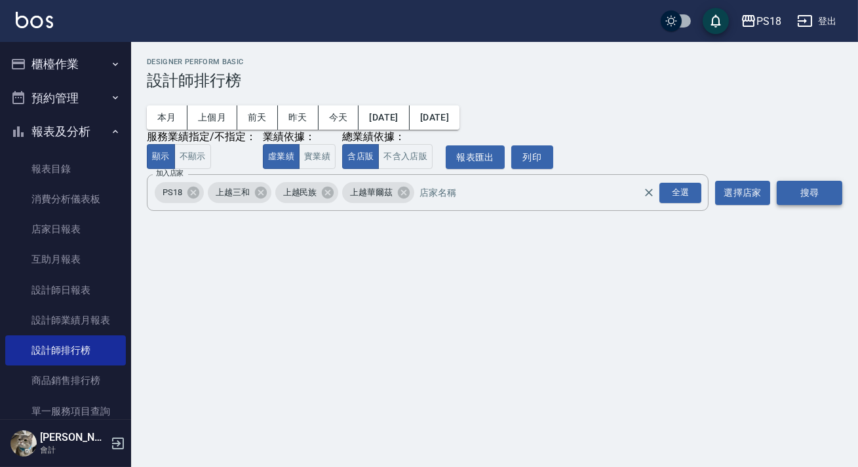
click at [820, 189] on button "搜尋" at bounding box center [810, 193] width 66 height 24
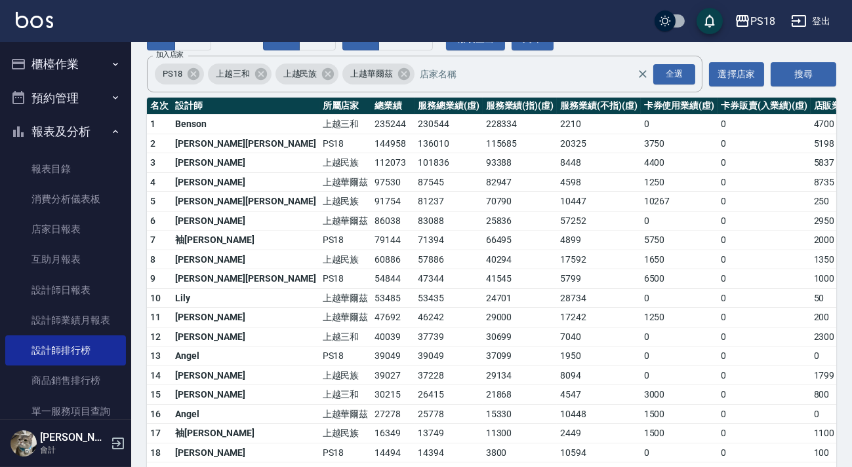
scroll to position [238, 0]
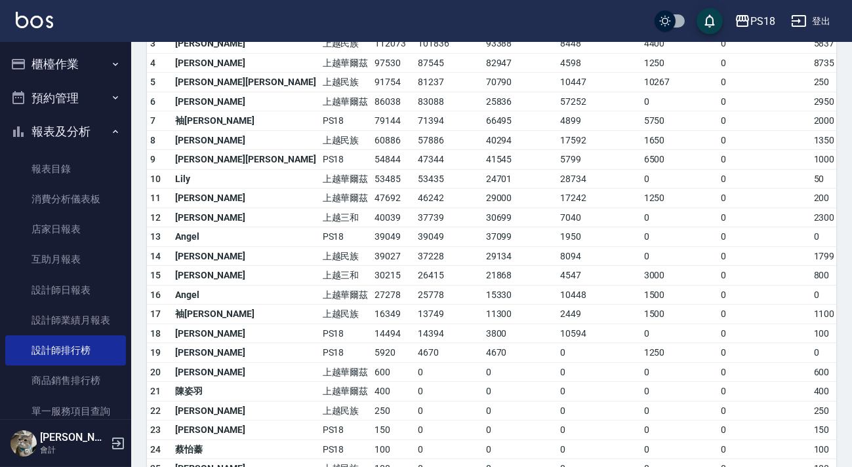
click at [41, 24] on img at bounding box center [34, 20] width 37 height 16
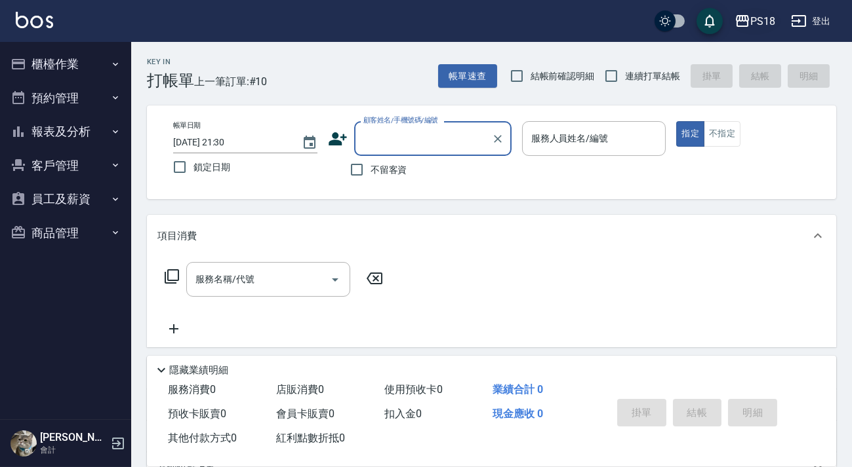
click at [756, 28] on div "PS18" at bounding box center [762, 21] width 25 height 16
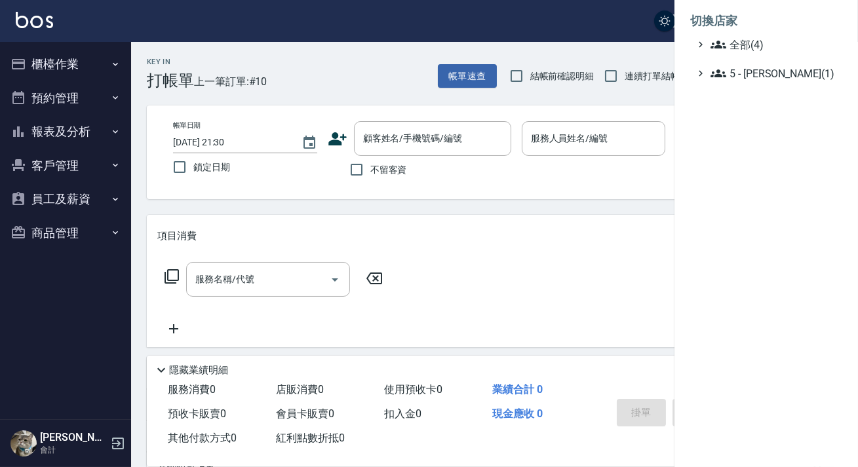
click at [749, 55] on ul "全部(4) 5 - 陳嘉宏(1)" at bounding box center [766, 59] width 152 height 45
click at [749, 46] on span "全部(4)" at bounding box center [774, 45] width 127 height 16
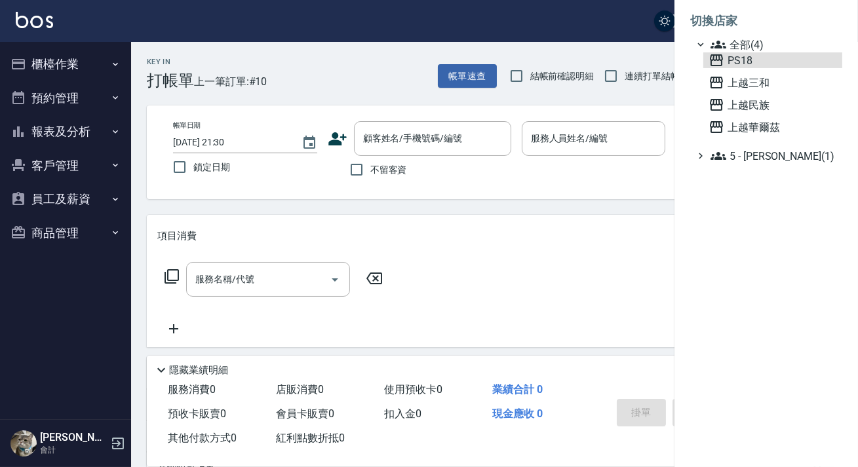
drag, startPoint x: 746, startPoint y: 62, endPoint x: 745, endPoint y: 138, distance: 75.4
click at [745, 142] on ul "全部(4) PS18 上越三和 上越民族 上越華爾茲 5 - 陳嘉宏(1)" at bounding box center [766, 100] width 152 height 127
click at [753, 67] on span "PS18" at bounding box center [773, 60] width 129 height 16
click at [753, 73] on div "PS18 上越三和 上越民族 上越華爾茲" at bounding box center [772, 93] width 139 height 83
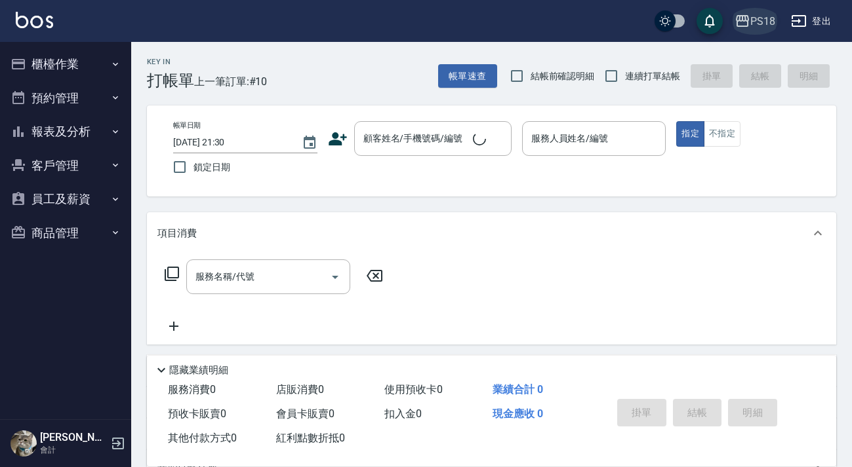
click at [747, 25] on icon "button" at bounding box center [742, 21] width 16 height 16
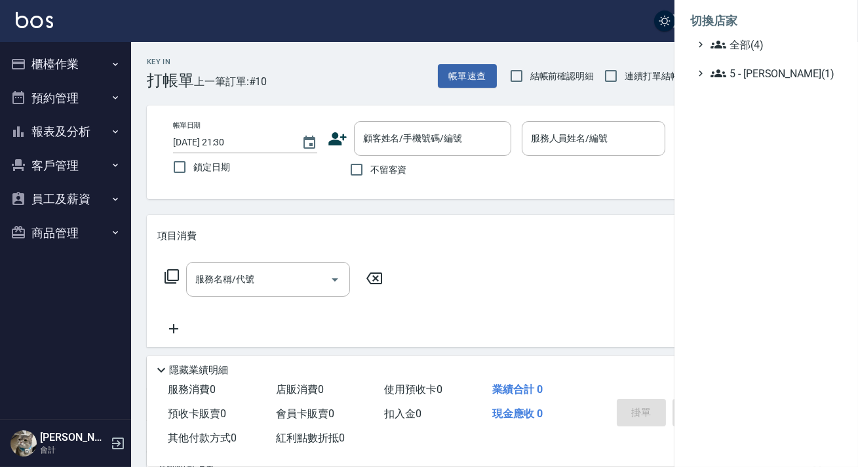
click at [754, 32] on li "切換店家" at bounding box center [766, 20] width 152 height 31
click at [751, 46] on span "全部(4)" at bounding box center [774, 45] width 127 height 16
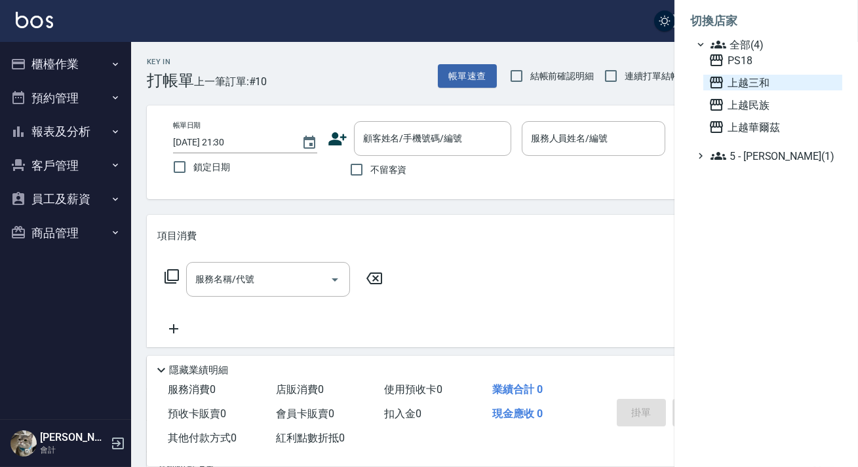
click at [750, 75] on span "上越三和" at bounding box center [773, 83] width 129 height 16
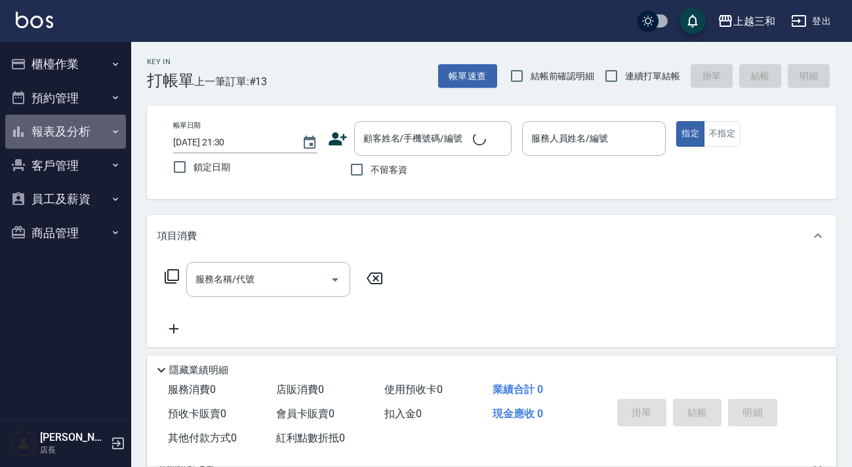
click at [83, 119] on button "報表及分析" at bounding box center [65, 132] width 121 height 34
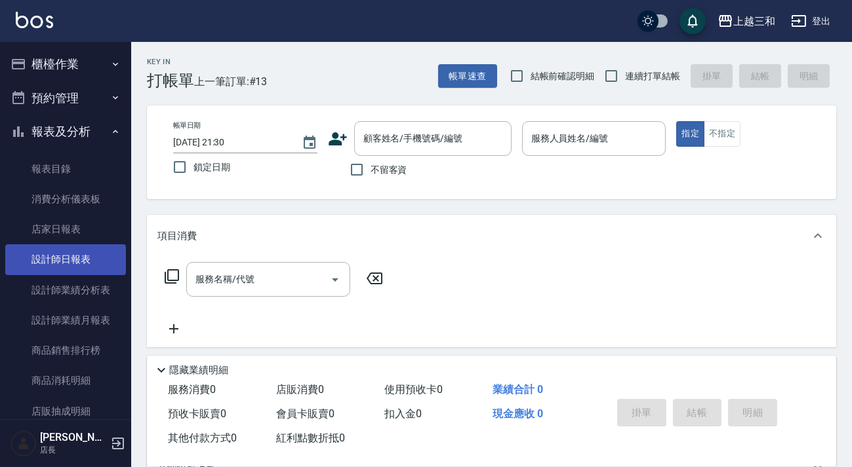
click at [59, 261] on link "設計師日報表" at bounding box center [65, 260] width 121 height 30
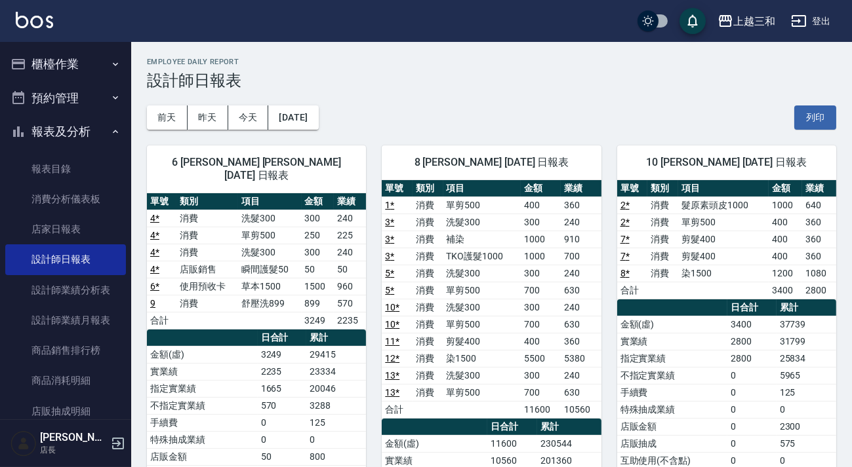
click at [808, 10] on button "登出" at bounding box center [810, 21] width 50 height 24
